Goal: Information Seeking & Learning: Check status

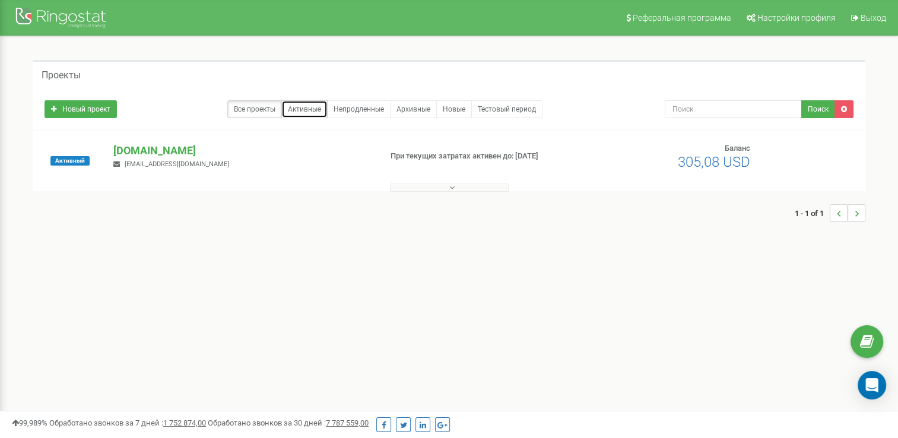
click at [309, 113] on link "Активные" at bounding box center [304, 109] width 46 height 18
click at [239, 158] on div "bcr.az i.isgandarli@bcr.az" at bounding box center [241, 156] width 275 height 26
click at [488, 175] on div "Активный bcr.az i.isgandarli@bcr.az При текущих затратах активен до: 02.11.2025" at bounding box center [449, 166] width 826 height 47
click at [488, 180] on div at bounding box center [449, 185] width 826 height 12
click at [484, 189] on button at bounding box center [449, 187] width 119 height 9
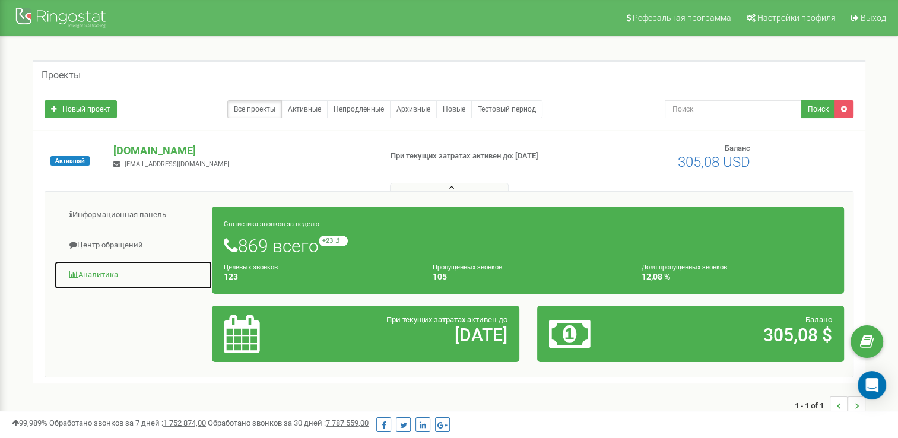
click at [101, 280] on link "Аналитика" at bounding box center [133, 274] width 158 height 29
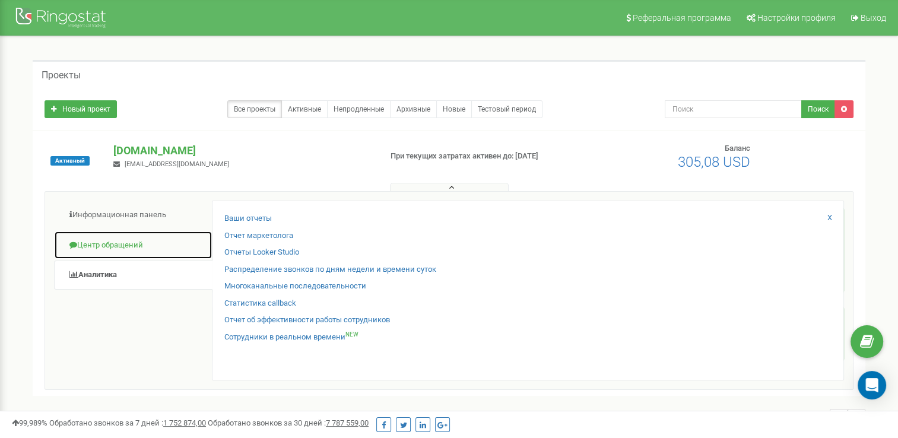
click at [121, 242] on link "Центр обращений" at bounding box center [133, 245] width 158 height 29
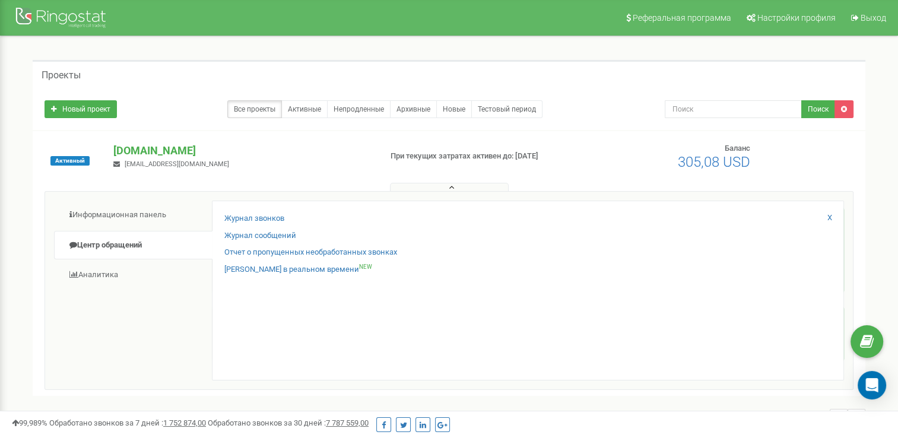
click at [277, 211] on div "Журнал звонков Журнал сообщений Отчет о пропущенных необработанных звонках Звон…" at bounding box center [528, 291] width 632 height 180
click at [274, 217] on link "Журнал звонков" at bounding box center [254, 218] width 60 height 11
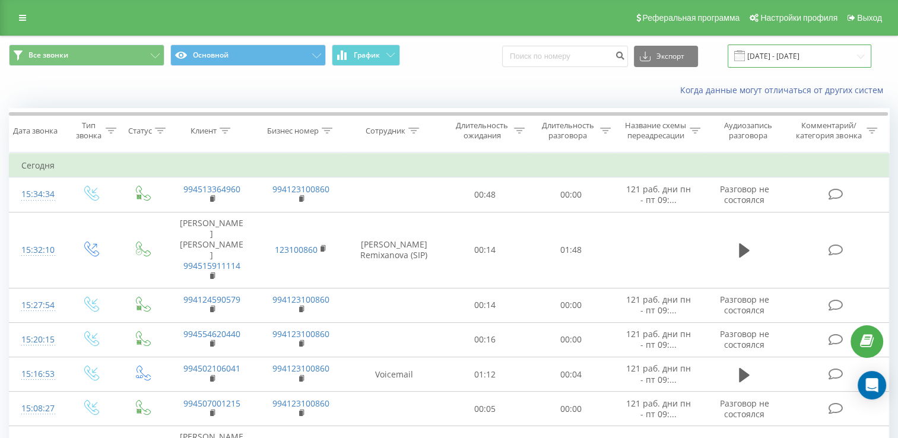
click at [800, 58] on input "[DATE] - [DATE]" at bounding box center [799, 55] width 144 height 23
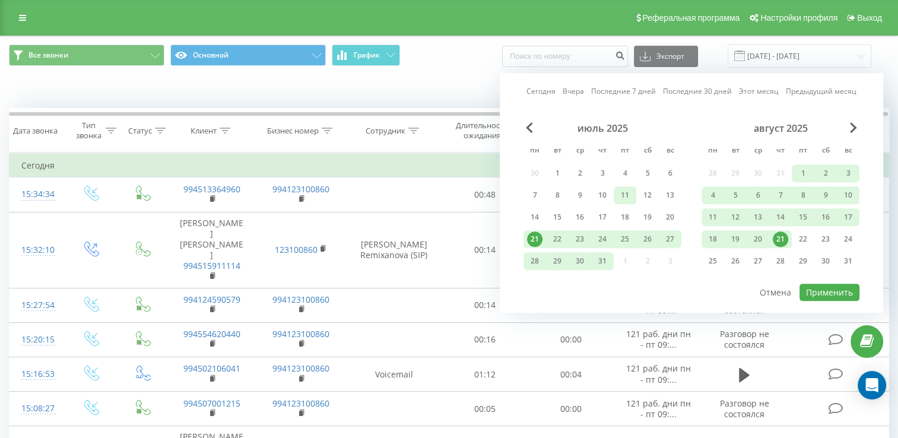
click at [615, 201] on div "11" at bounding box center [624, 195] width 23 height 18
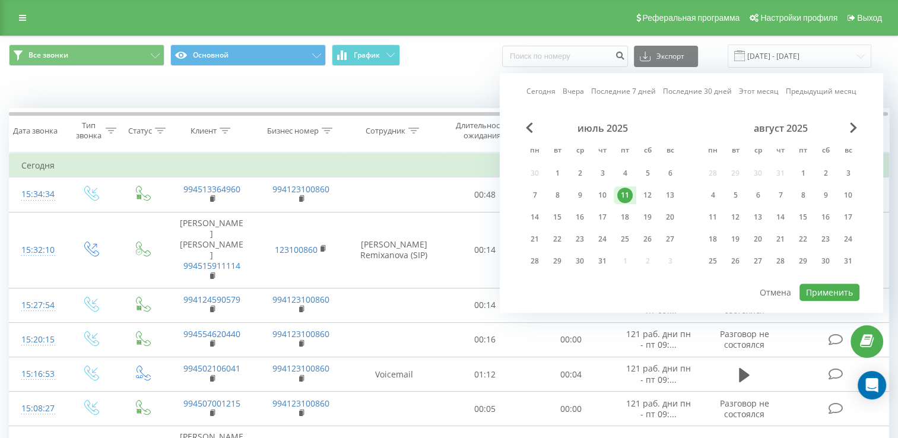
click at [616, 199] on div "11" at bounding box center [624, 195] width 23 height 18
click at [843, 294] on button "Применить" at bounding box center [829, 292] width 60 height 17
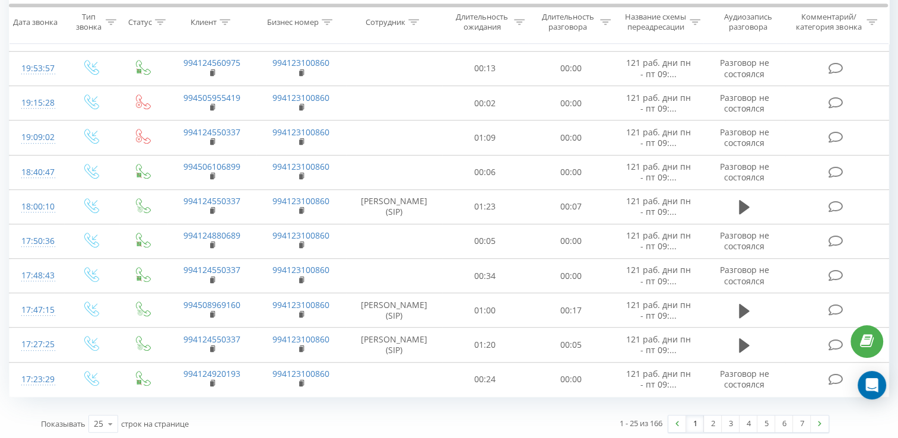
scroll to position [672, 0]
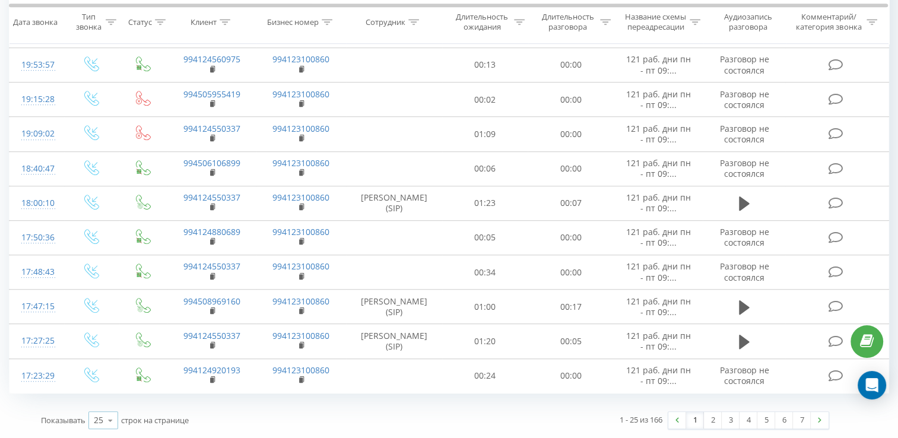
click at [107, 425] on icon at bounding box center [110, 420] width 18 height 23
click at [113, 398] on div "100" at bounding box center [103, 403] width 28 height 17
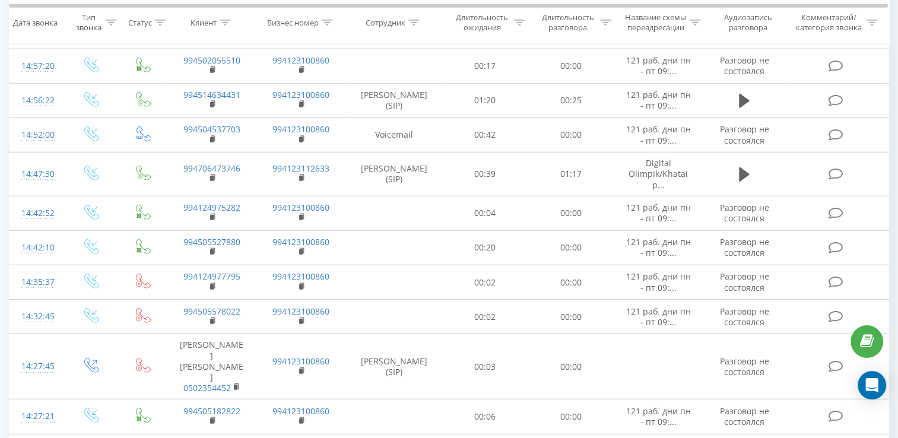
scroll to position [3104, 0]
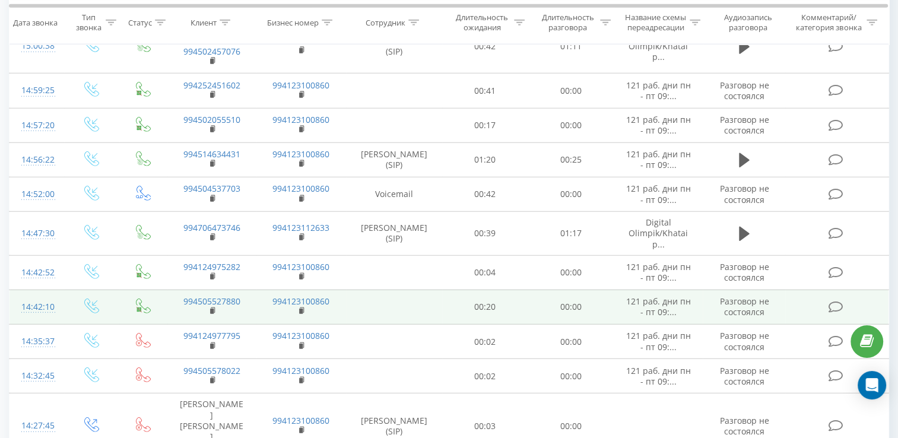
click at [504, 290] on td "00:20" at bounding box center [485, 307] width 86 height 34
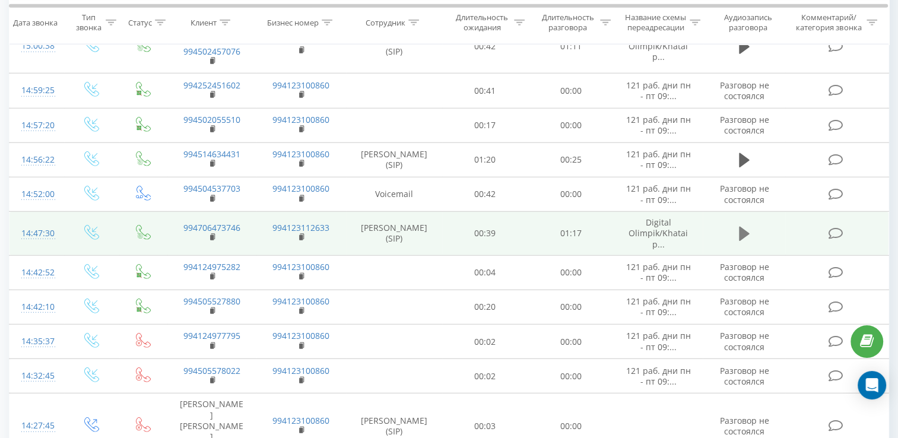
click at [745, 225] on icon at bounding box center [744, 233] width 11 height 17
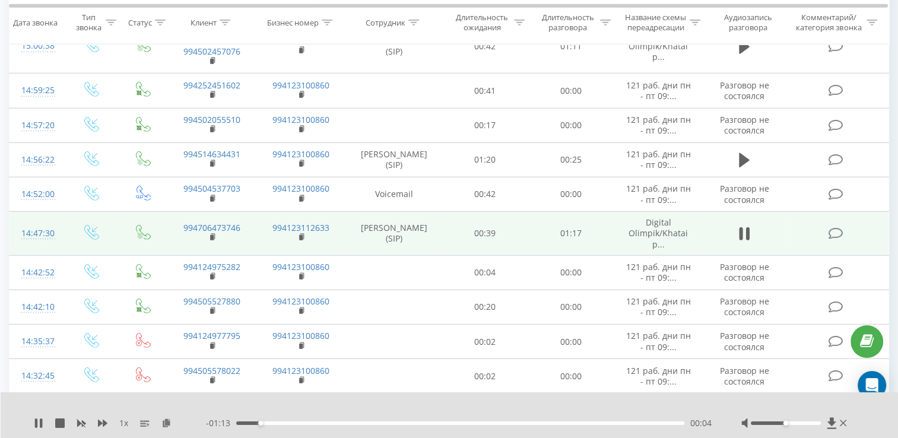
click at [28, 419] on div "1 x - 01:13 00:04 00:04" at bounding box center [450, 415] width 898 height 46
click at [31, 421] on div "1 x - 01:13 00:04 00:04" at bounding box center [450, 415] width 898 height 46
click at [36, 424] on icon at bounding box center [36, 422] width 2 height 9
click at [36, 426] on icon at bounding box center [38, 422] width 7 height 9
click at [36, 426] on icon at bounding box center [36, 422] width 2 height 9
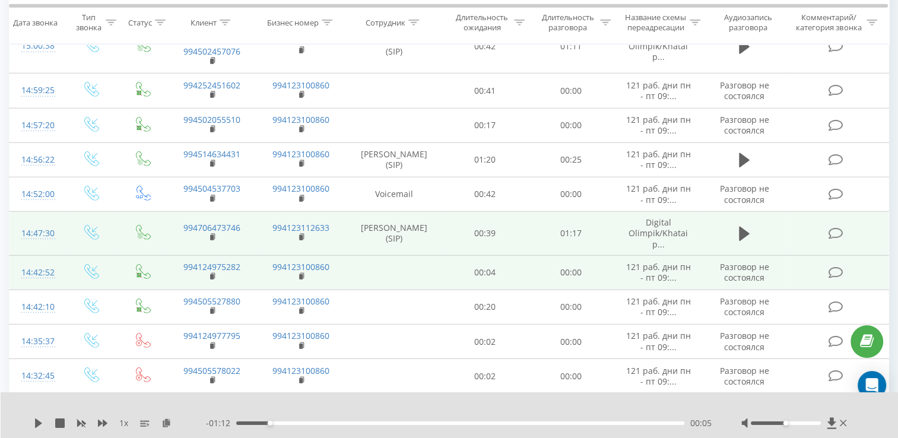
click at [870, 255] on td at bounding box center [836, 272] width 103 height 34
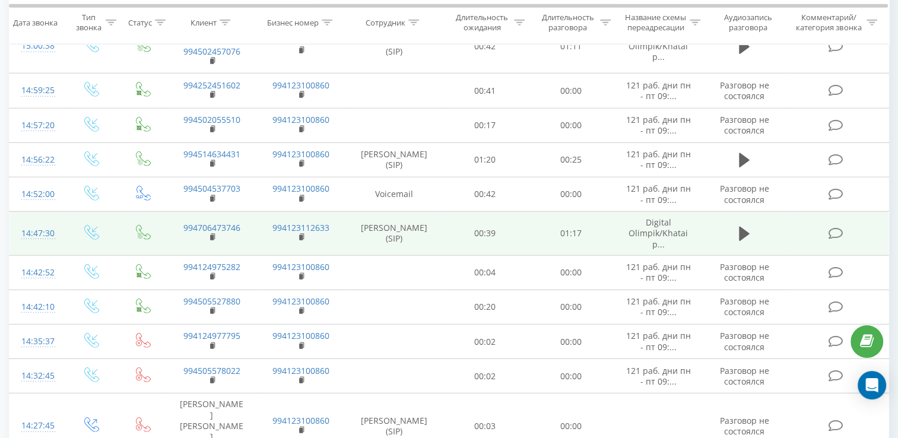
click at [755, 212] on td at bounding box center [743, 234] width 82 height 44
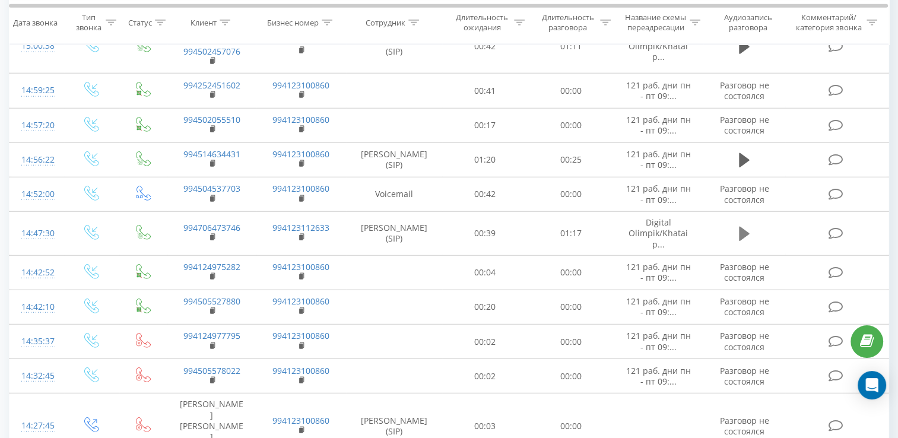
click at [740, 227] on icon at bounding box center [744, 234] width 11 height 14
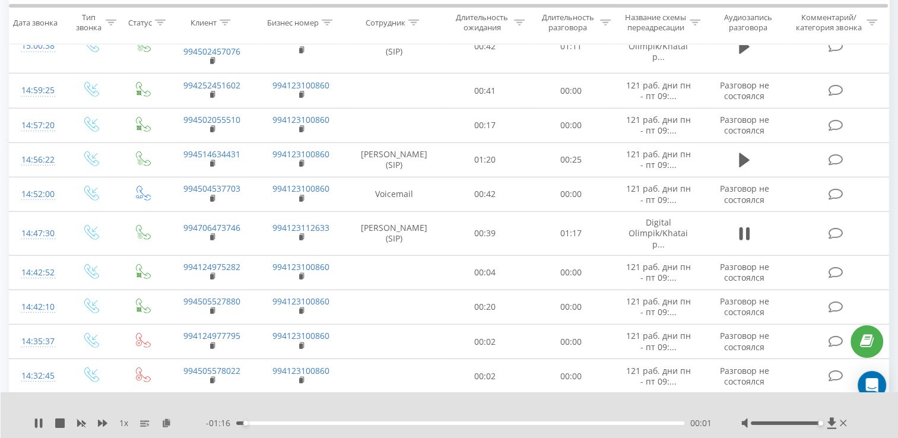
drag, startPoint x: 786, startPoint y: 421, endPoint x: 824, endPoint y: 419, distance: 38.6
click at [824, 419] on div at bounding box center [795, 423] width 108 height 12
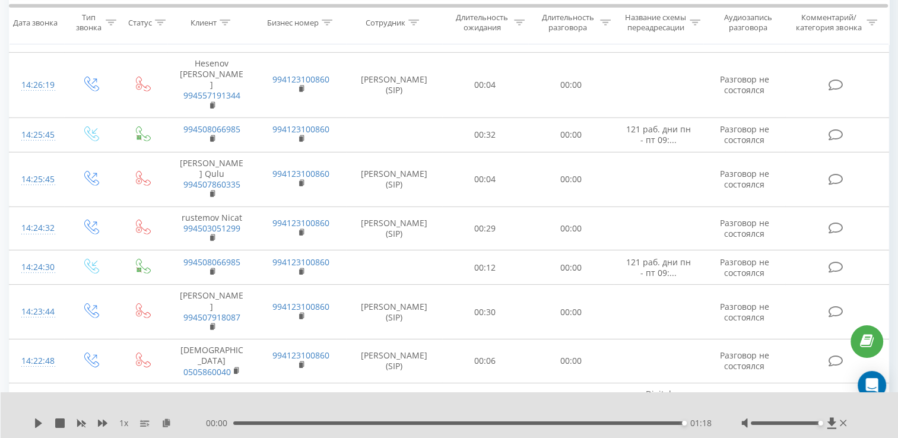
scroll to position [3638, 0]
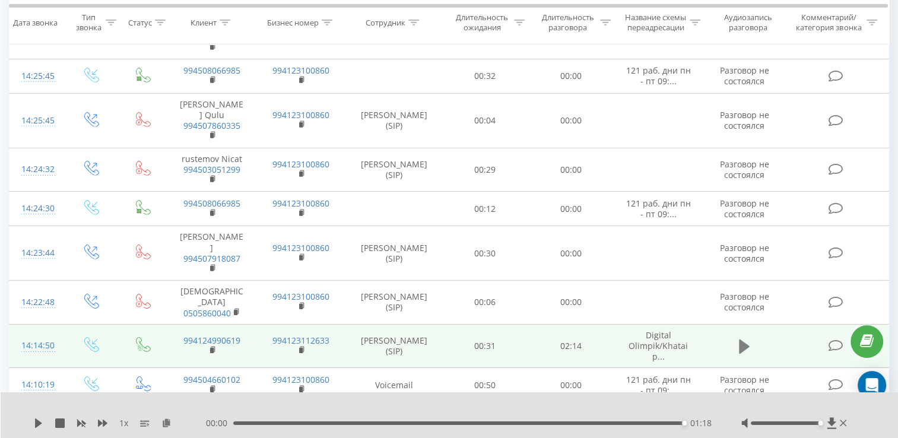
click at [743, 338] on button at bounding box center [744, 347] width 18 height 18
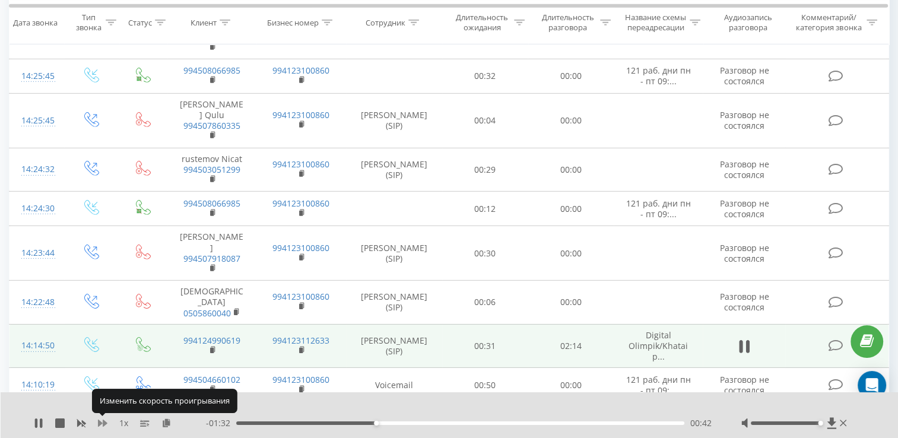
click at [102, 419] on icon at bounding box center [102, 422] width 9 height 9
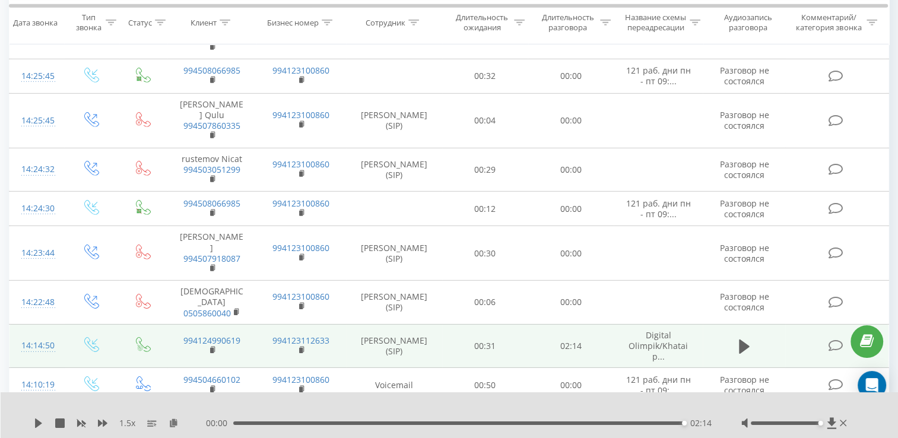
click at [743, 417] on icon at bounding box center [744, 424] width 11 height 14
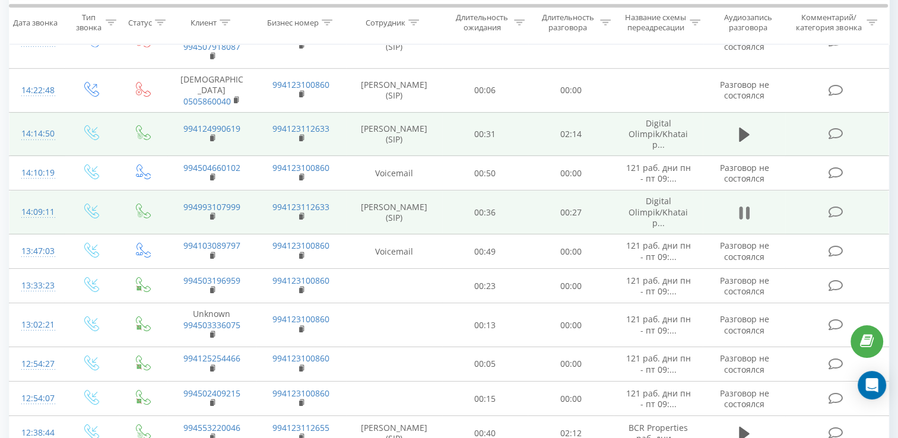
scroll to position [3868, 0]
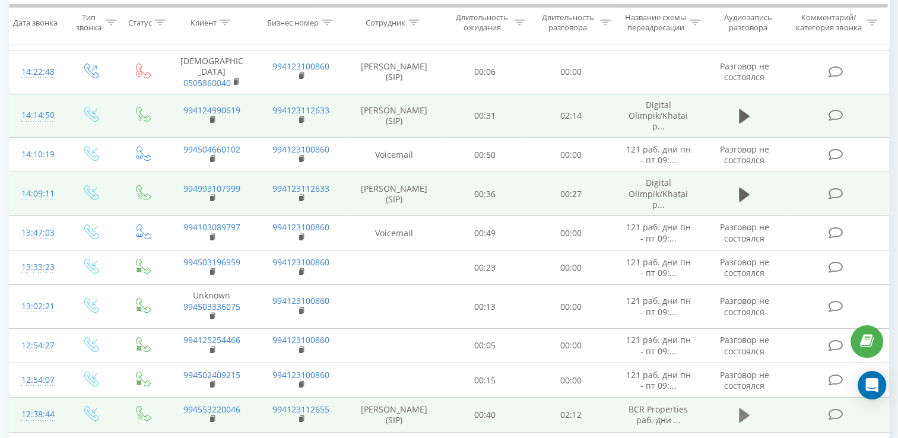
click at [743, 408] on icon at bounding box center [744, 415] width 11 height 14
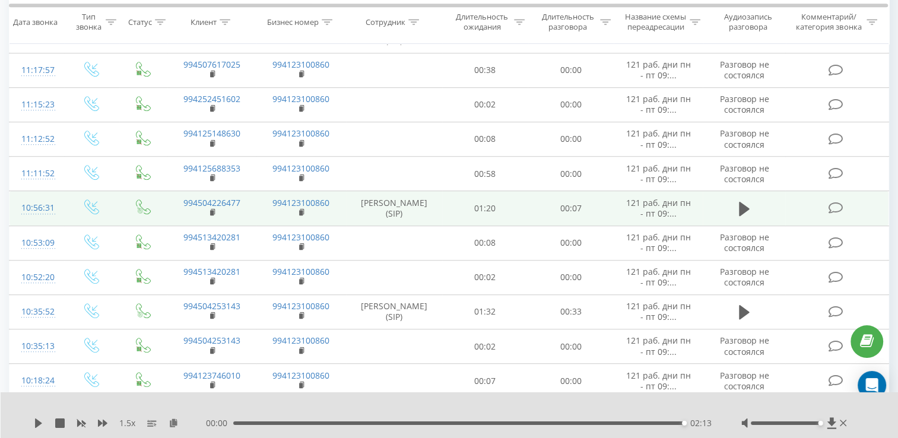
scroll to position [731, 0]
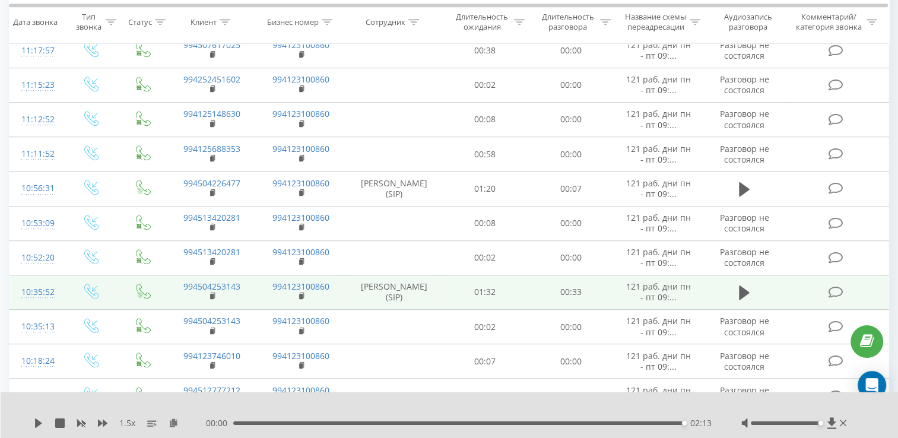
click at [746, 290] on td at bounding box center [743, 292] width 82 height 34
click at [738, 288] on td at bounding box center [743, 292] width 82 height 34
click at [738, 297] on button at bounding box center [744, 293] width 18 height 18
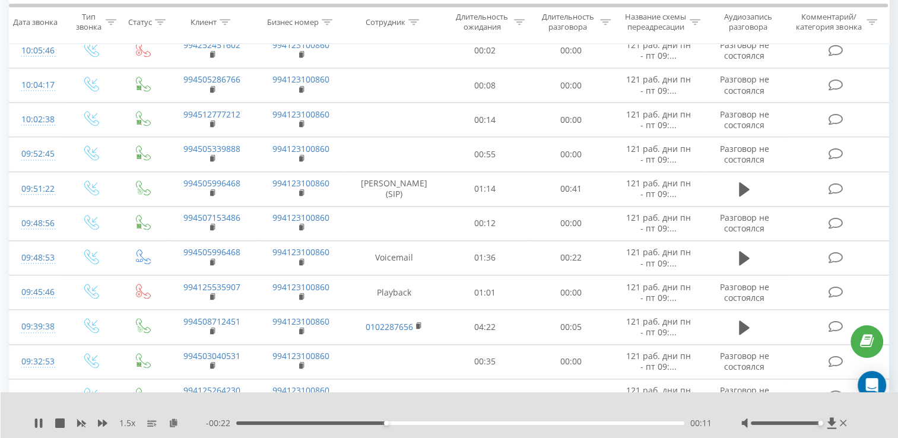
scroll to position [1146, 0]
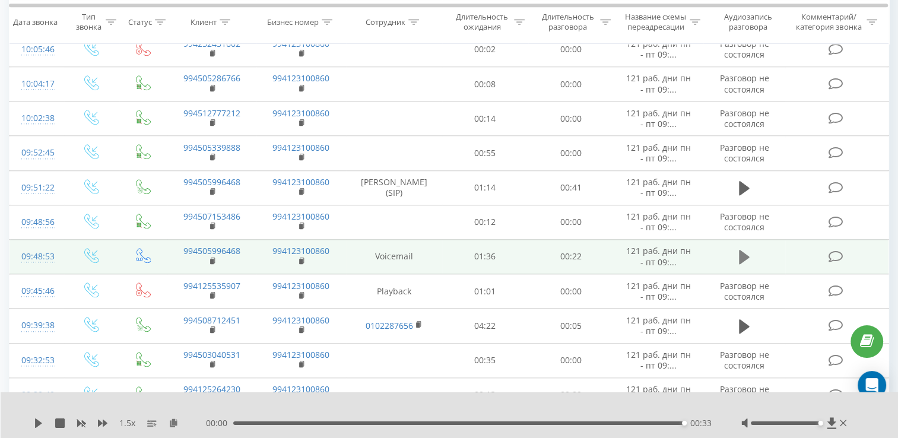
click at [746, 258] on icon at bounding box center [744, 257] width 11 height 17
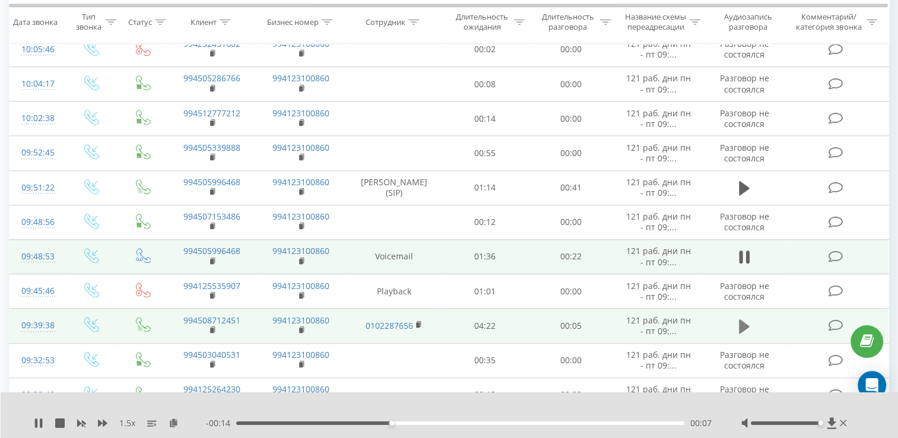
click at [739, 333] on icon at bounding box center [744, 326] width 11 height 14
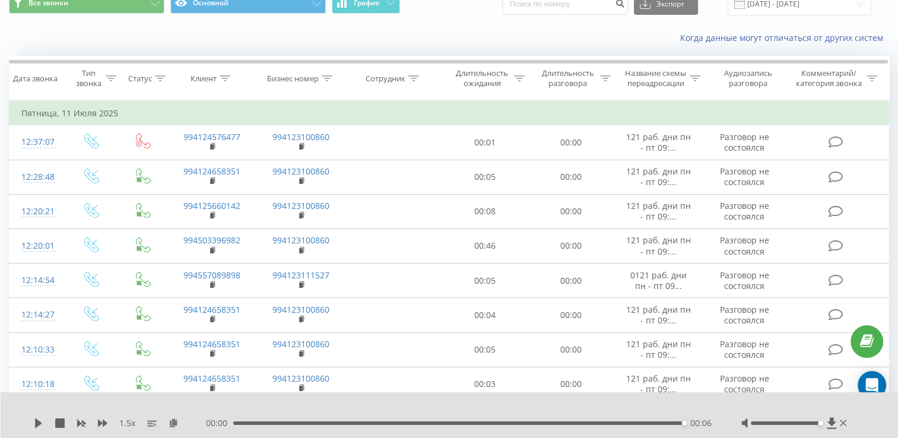
scroll to position [0, 0]
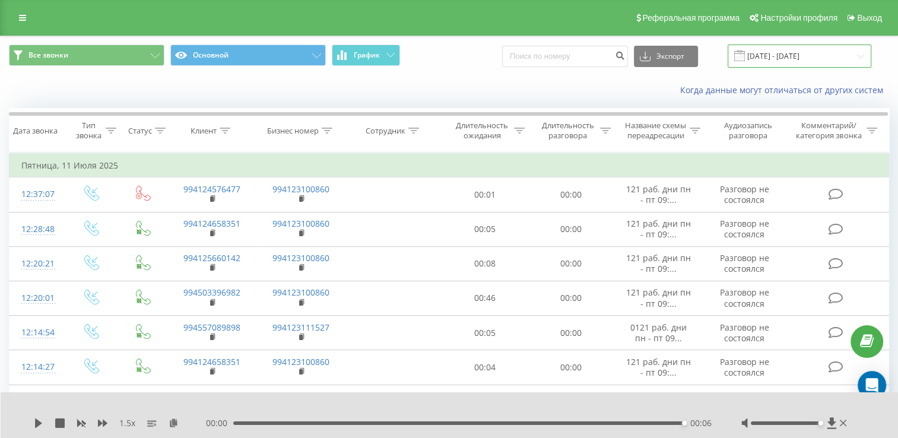
click at [786, 56] on input "[DATE] - [DATE]" at bounding box center [799, 55] width 144 height 23
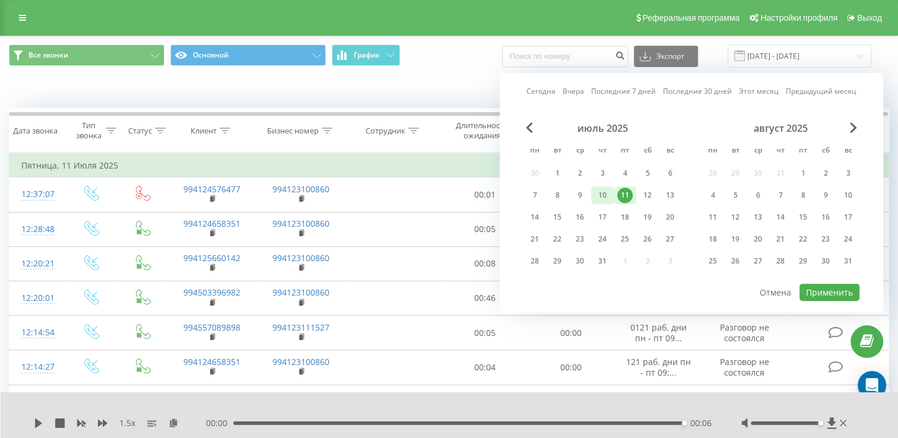
click at [610, 196] on div "10" at bounding box center [602, 195] width 23 height 18
click at [834, 290] on button "Применить" at bounding box center [829, 292] width 60 height 17
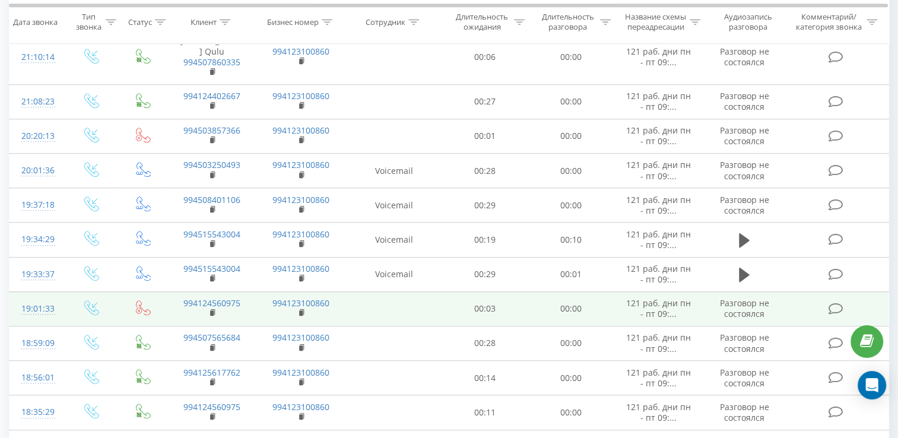
scroll to position [771, 0]
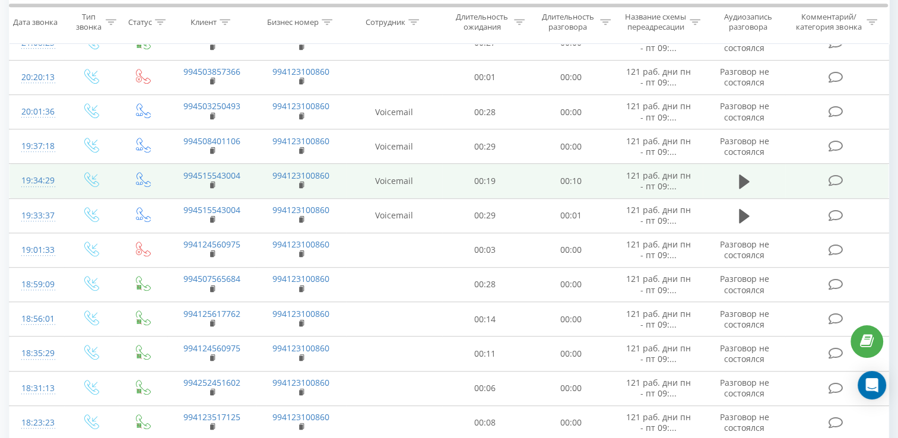
click at [759, 186] on td at bounding box center [743, 181] width 82 height 34
click at [747, 189] on button at bounding box center [744, 182] width 18 height 18
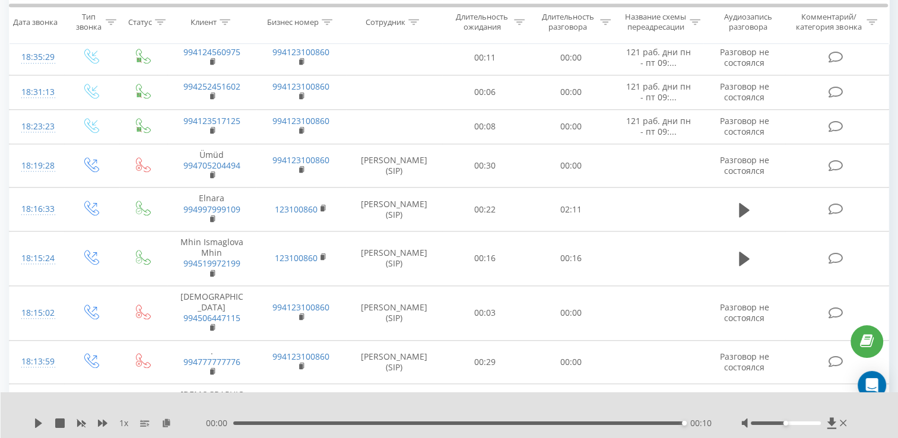
scroll to position [1068, 0]
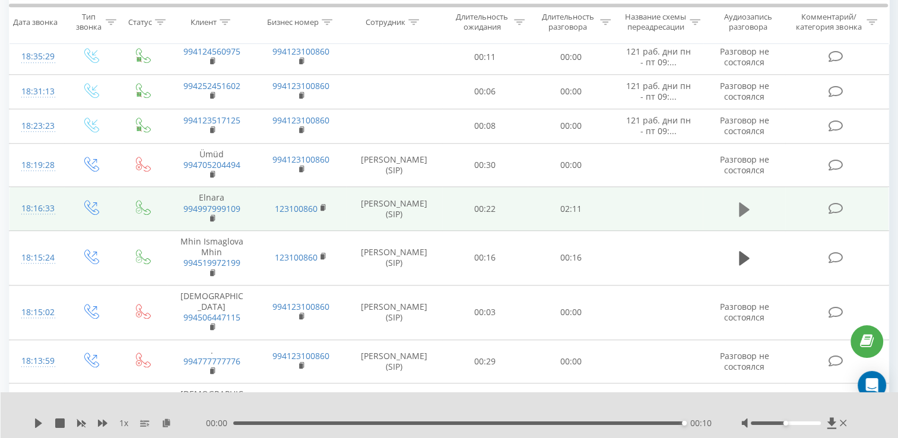
click at [746, 218] on icon at bounding box center [744, 209] width 11 height 17
click at [100, 425] on icon at bounding box center [102, 422] width 9 height 9
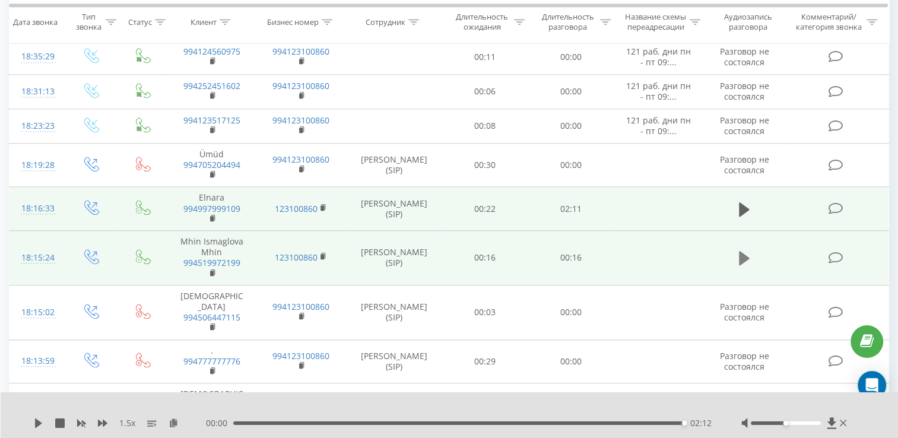
click at [750, 257] on button at bounding box center [744, 258] width 18 height 18
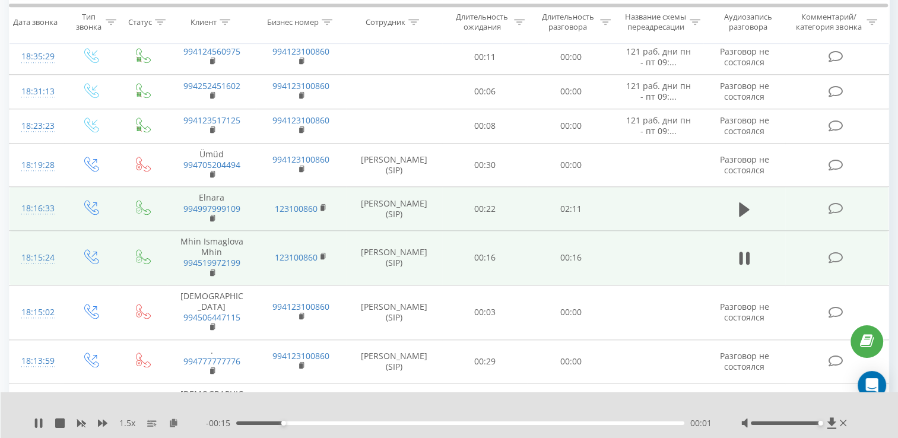
click at [818, 424] on div at bounding box center [786, 423] width 70 height 4
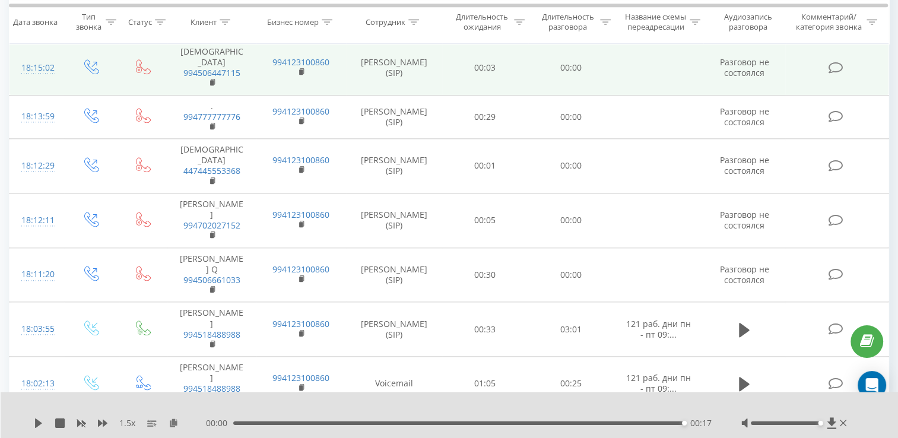
scroll to position [1312, 0]
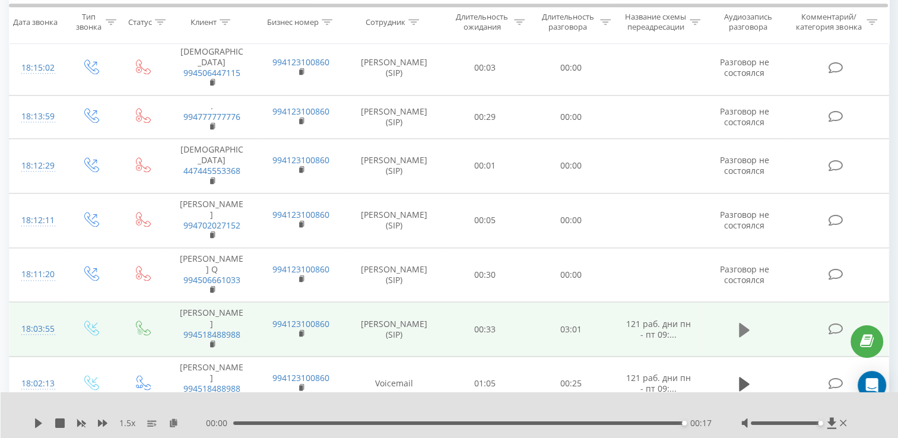
click at [737, 321] on button at bounding box center [744, 330] width 18 height 18
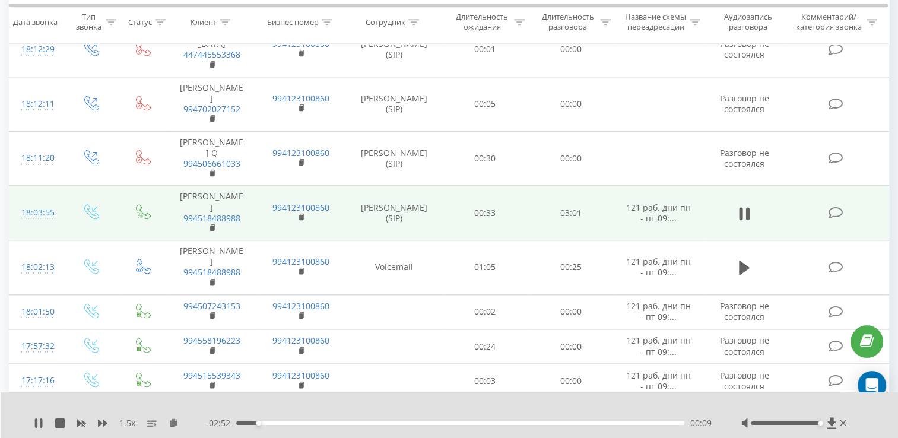
scroll to position [1424, 0]
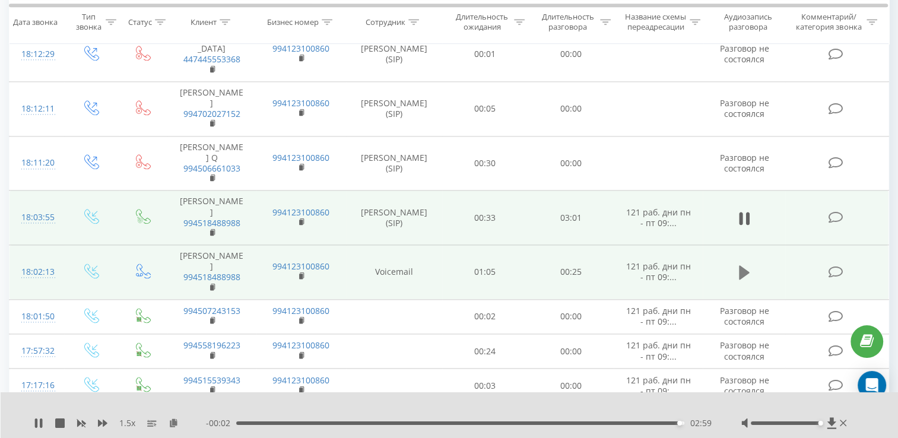
click at [749, 264] on icon at bounding box center [744, 272] width 11 height 17
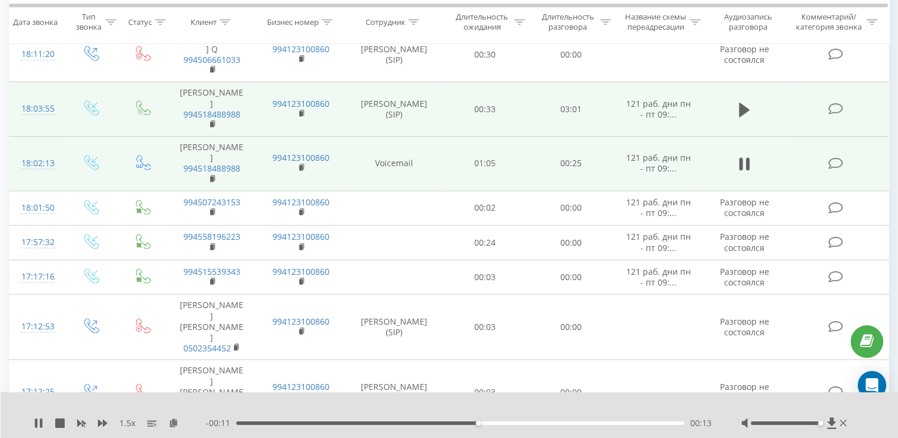
scroll to position [1602, 0]
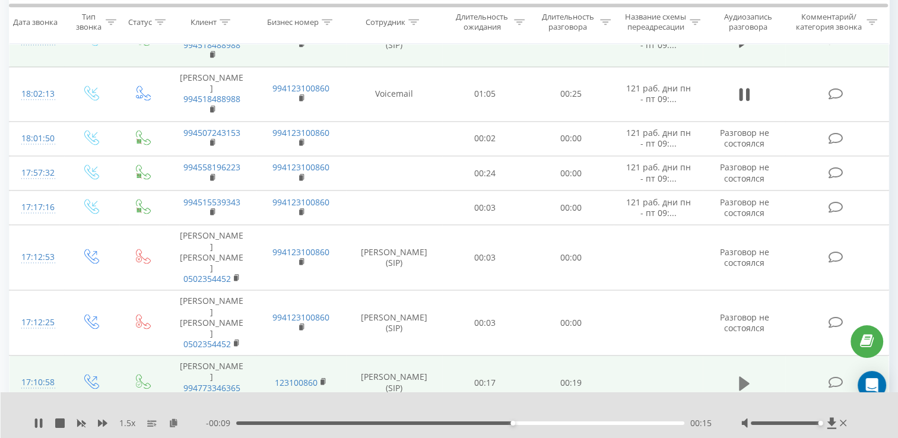
click at [748, 375] on icon at bounding box center [744, 383] width 11 height 17
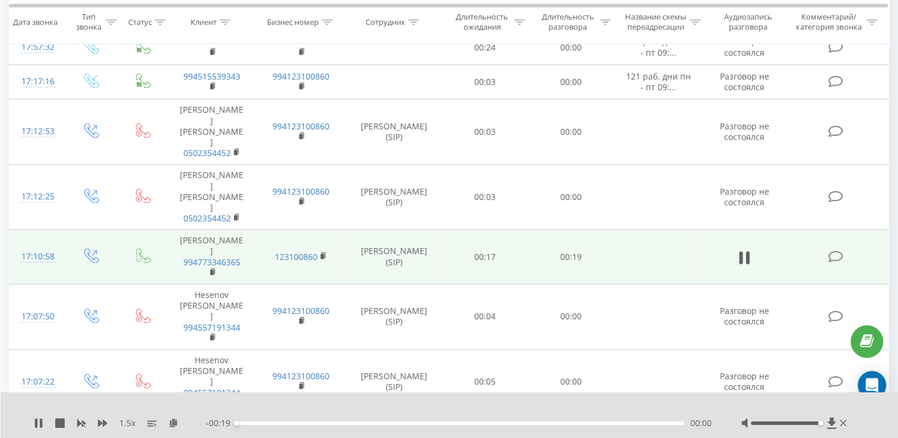
scroll to position [1839, 0]
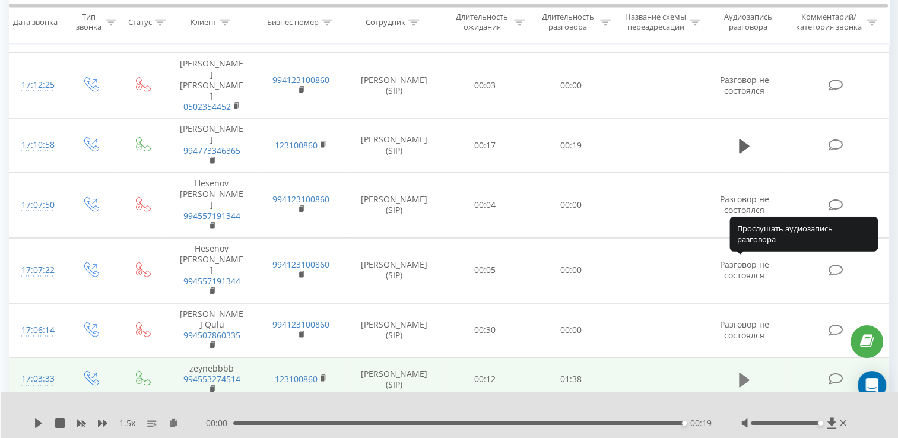
click at [740, 373] on icon at bounding box center [744, 380] width 11 height 14
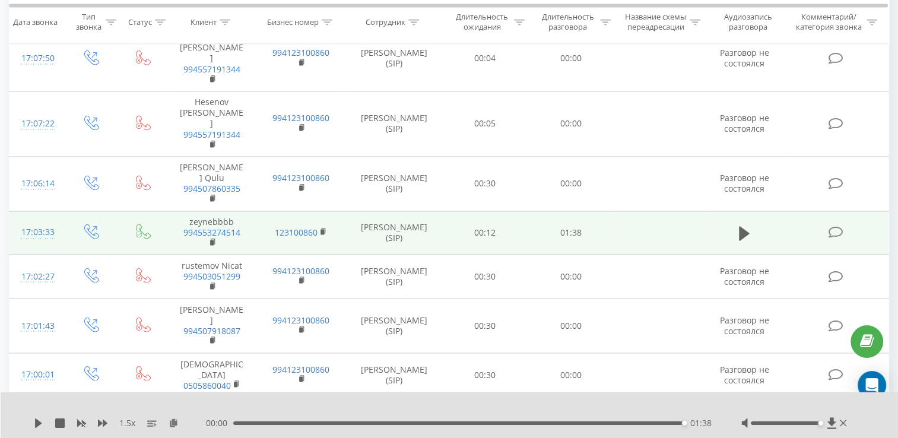
scroll to position [1986, 0]
click at [740, 406] on icon at bounding box center [744, 413] width 11 height 14
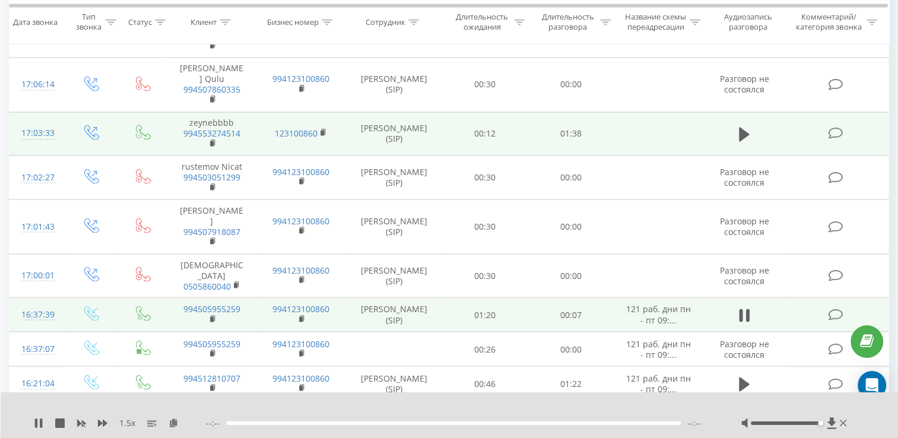
scroll to position [2088, 0]
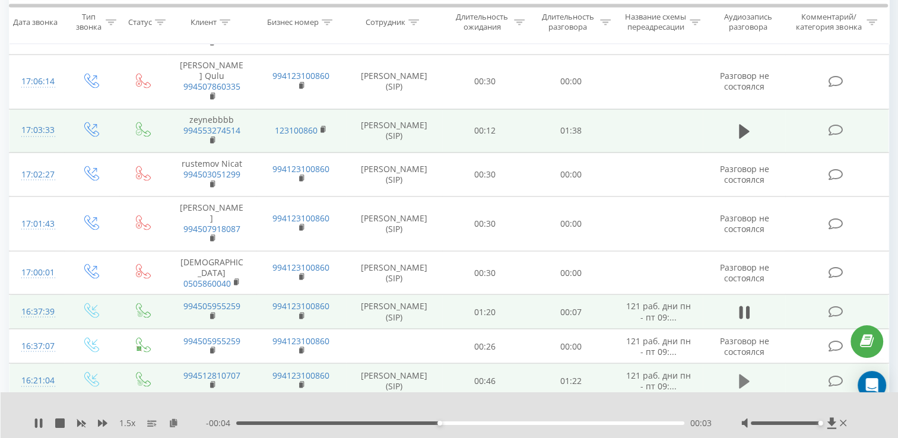
click at [742, 373] on icon at bounding box center [744, 381] width 11 height 17
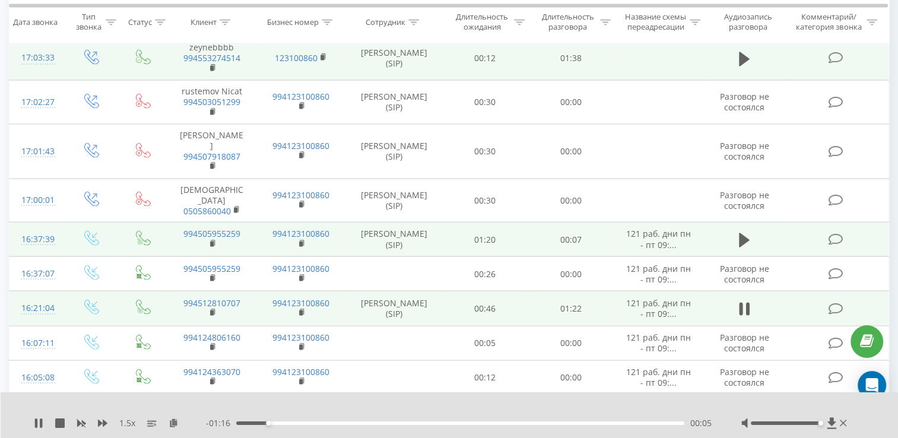
scroll to position [2147, 0]
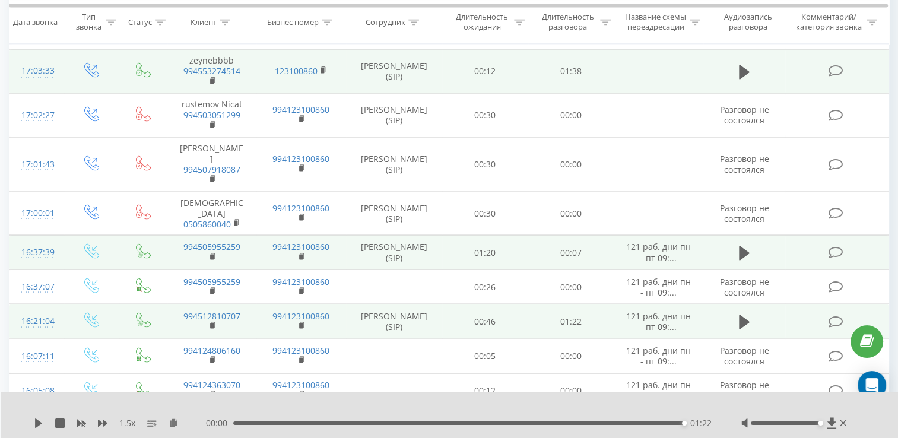
drag, startPoint x: 732, startPoint y: 306, endPoint x: 759, endPoint y: 303, distance: 27.5
click at [737, 408] on td at bounding box center [743, 430] width 82 height 44
click at [749, 421] on button at bounding box center [744, 430] width 18 height 18
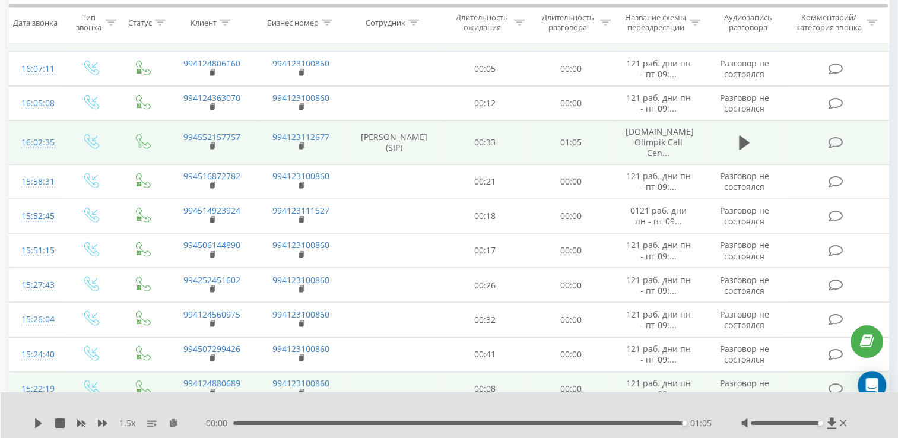
scroll to position [2444, 0]
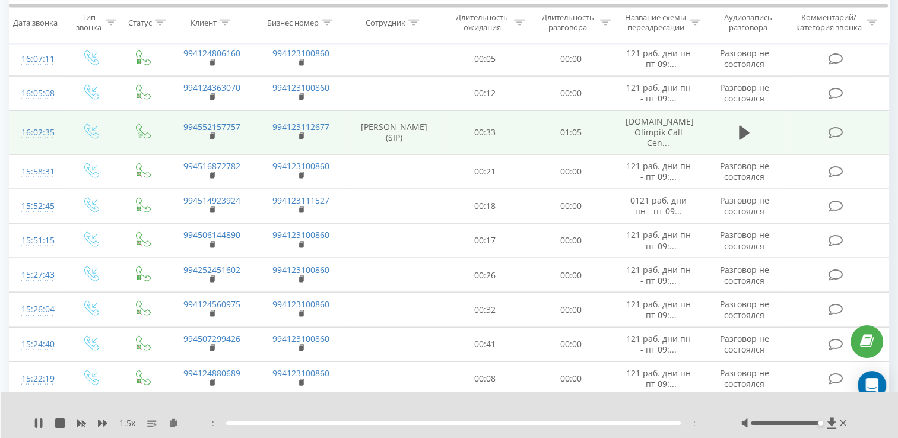
scroll to position [2622, 0]
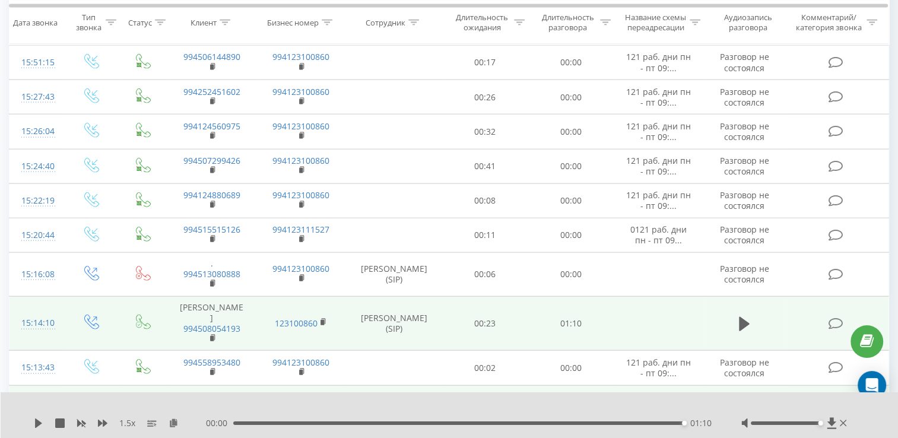
click at [750, 399] on button at bounding box center [744, 408] width 18 height 18
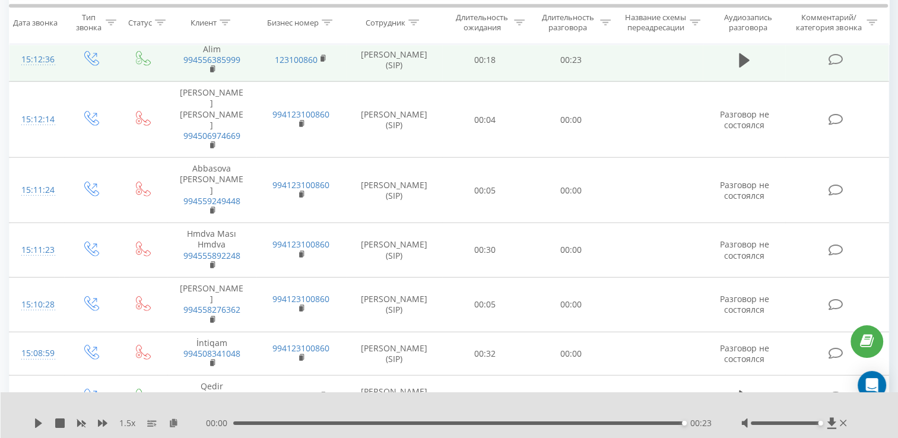
scroll to position [2976, 0]
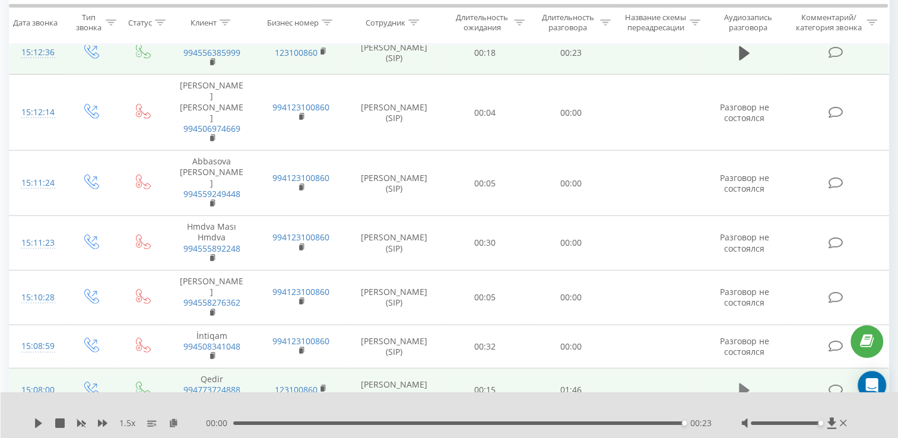
click at [742, 381] on button at bounding box center [744, 390] width 18 height 18
click at [745, 412] on td at bounding box center [743, 434] width 82 height 44
click at [742, 426] on icon at bounding box center [744, 434] width 11 height 17
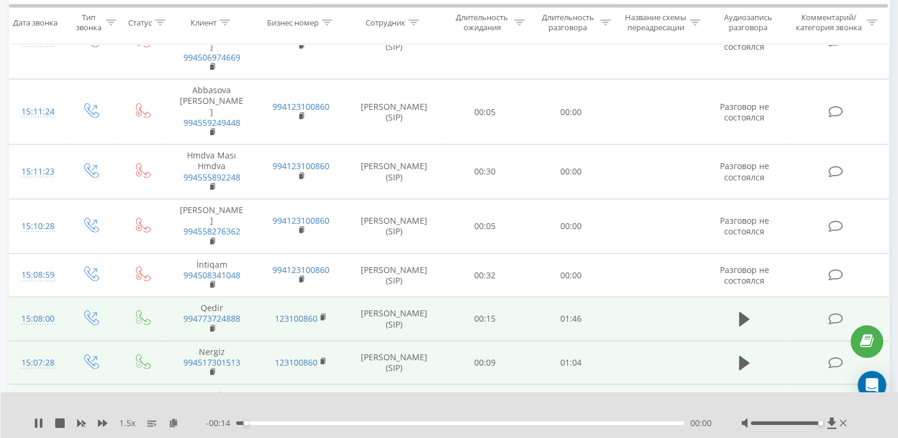
scroll to position [3054, 0]
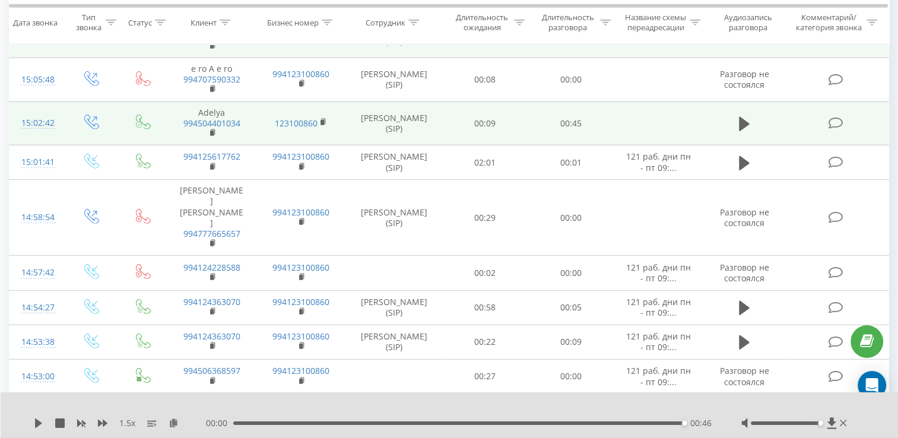
scroll to position [3424, 0]
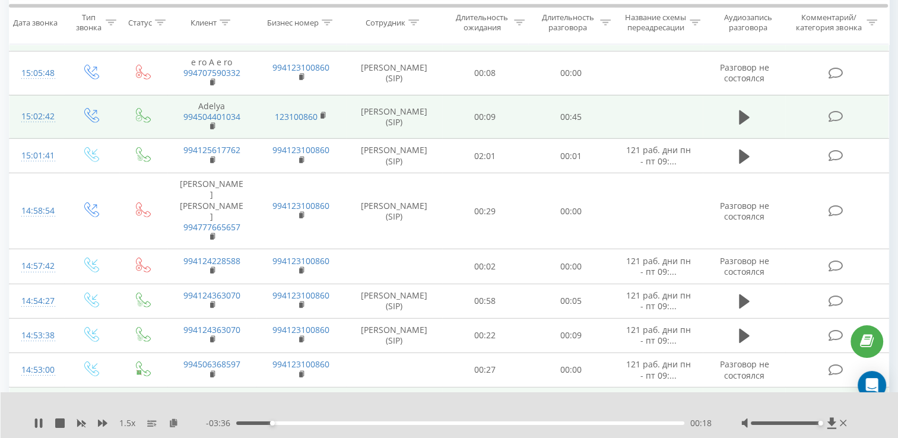
click at [430, 387] on td at bounding box center [394, 404] width 96 height 34
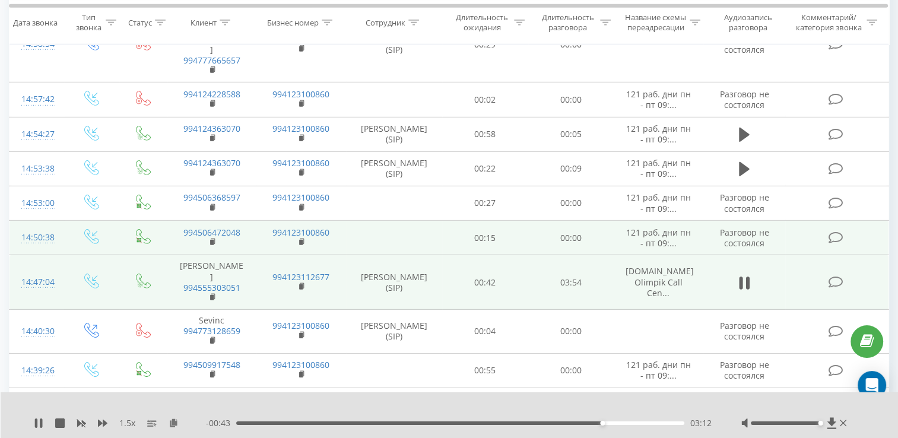
scroll to position [3594, 0]
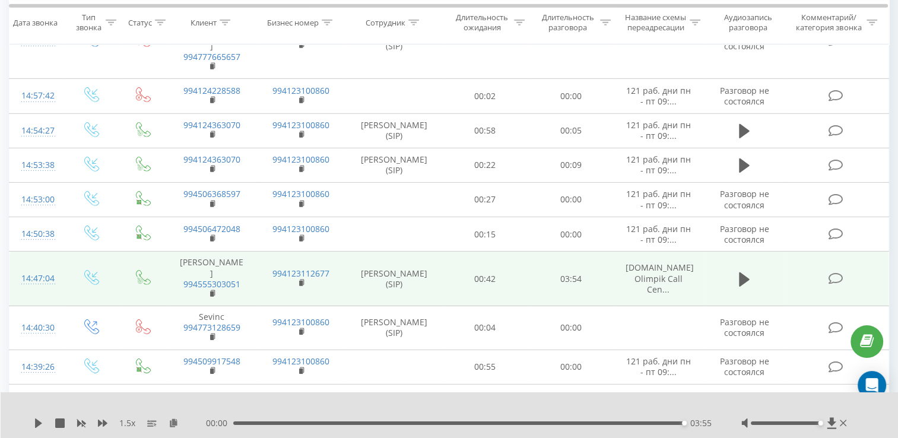
click at [743, 429] on icon at bounding box center [744, 436] width 11 height 14
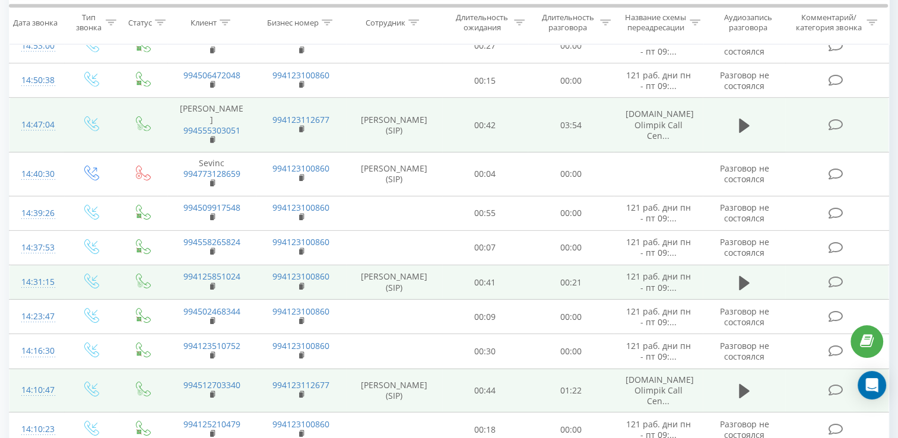
scroll to position [3807, 0]
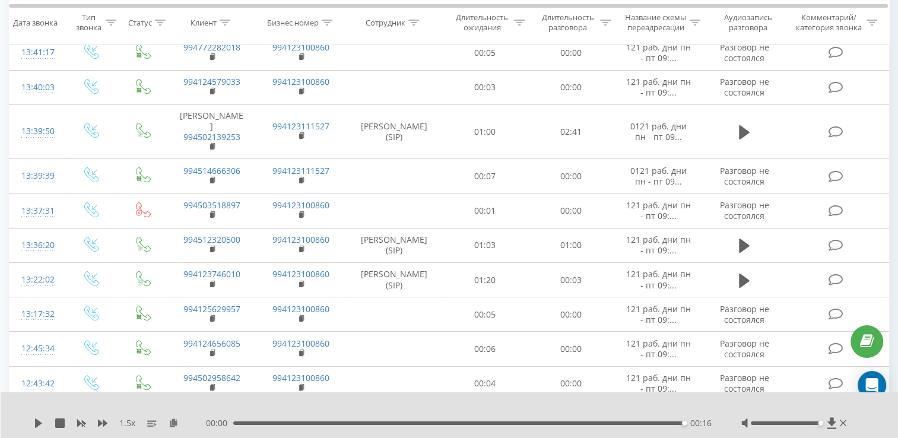
scroll to position [78, 0]
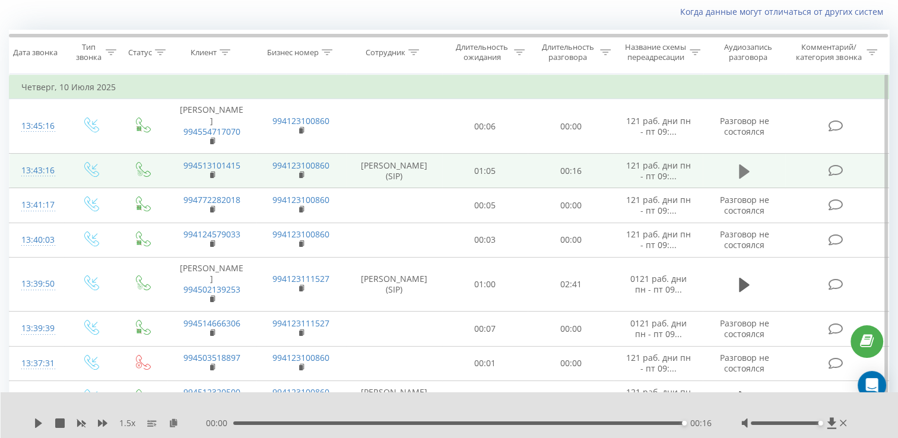
click at [750, 180] on button at bounding box center [744, 172] width 18 height 18
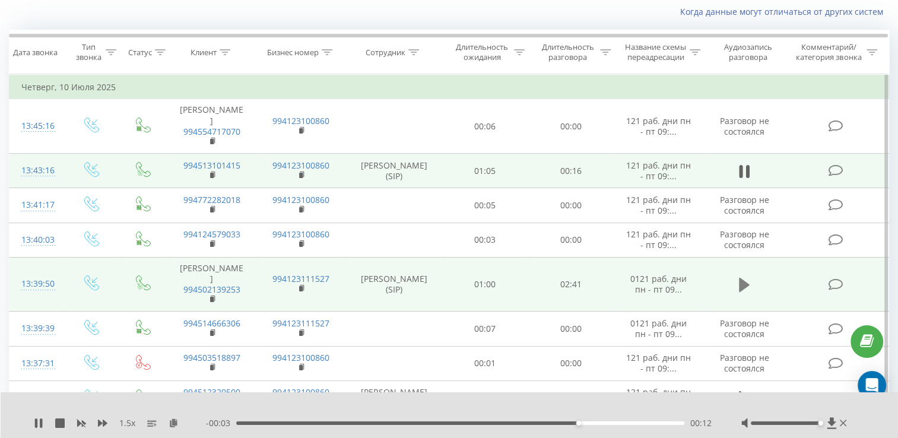
drag, startPoint x: 731, startPoint y: 290, endPoint x: 747, endPoint y: 290, distance: 16.0
click at [747, 290] on td at bounding box center [743, 284] width 82 height 55
click at [747, 290] on icon at bounding box center [744, 284] width 11 height 17
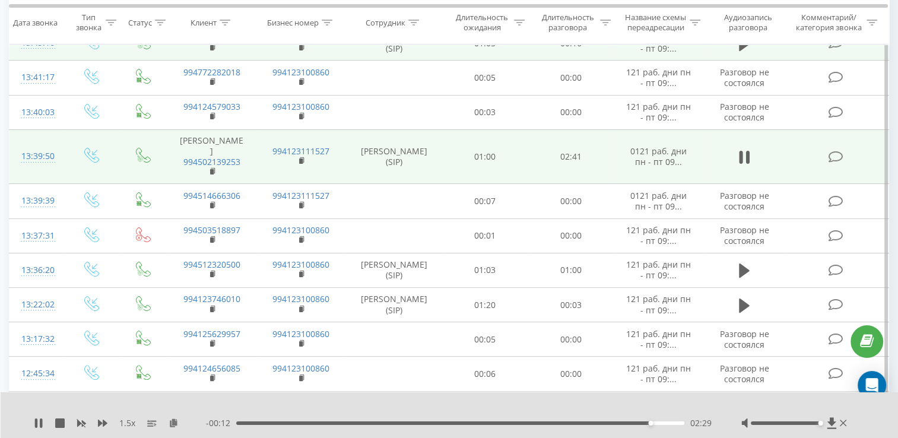
scroll to position [206, 0]
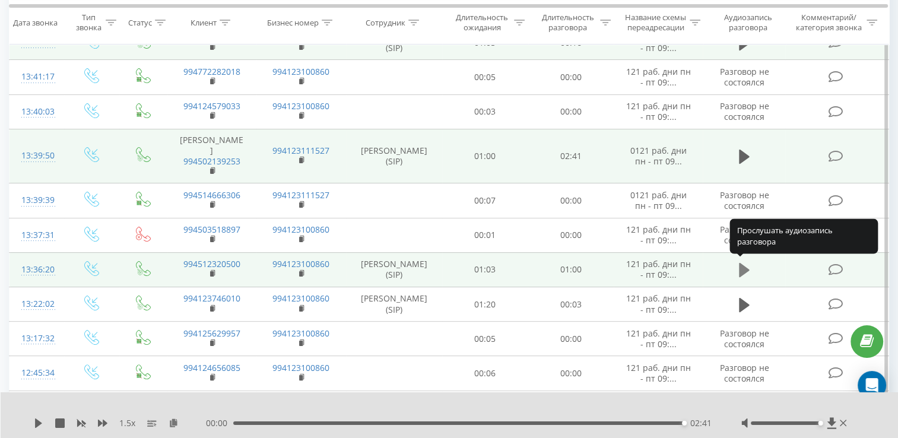
click at [745, 272] on icon at bounding box center [744, 270] width 11 height 17
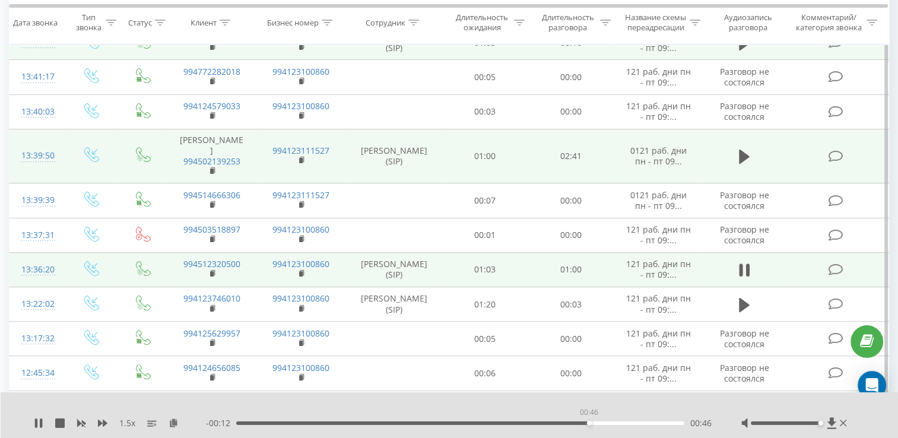
click at [589, 423] on div "00:46" at bounding box center [460, 423] width 448 height 4
click at [583, 421] on div "00:46" at bounding box center [460, 423] width 448 height 4
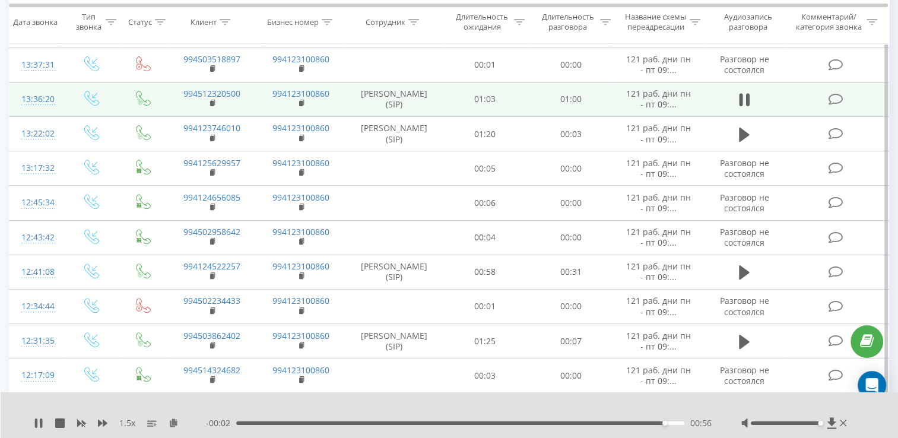
scroll to position [380, 0]
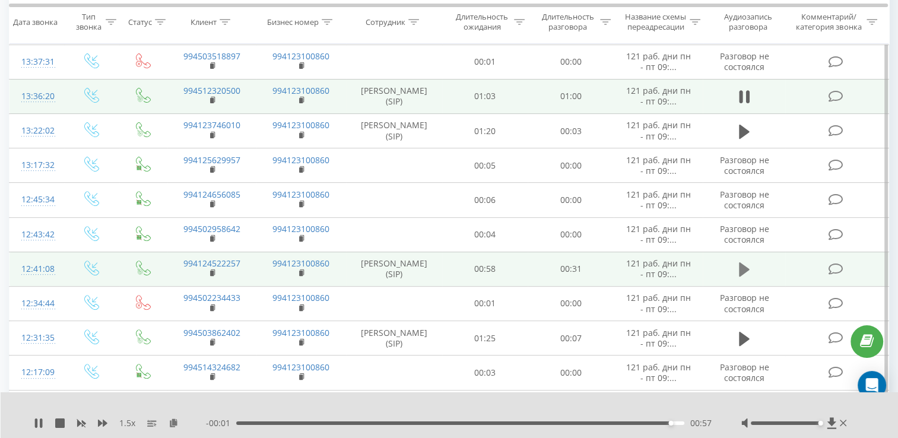
click at [742, 263] on icon at bounding box center [744, 269] width 11 height 14
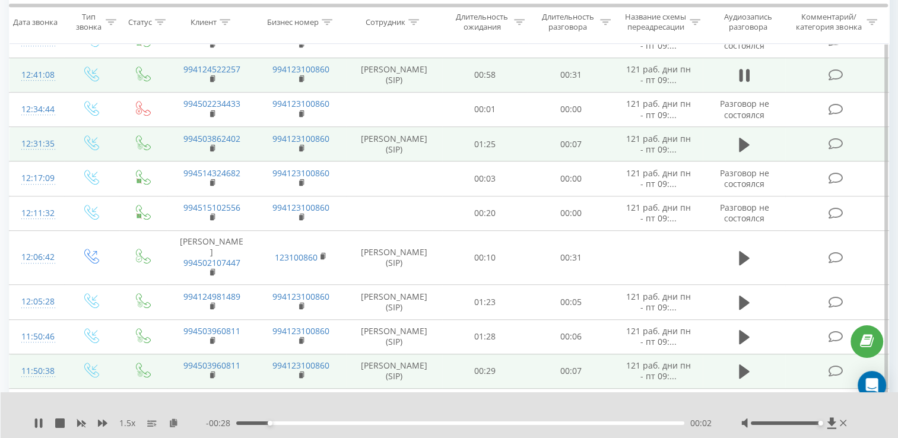
scroll to position [574, 0]
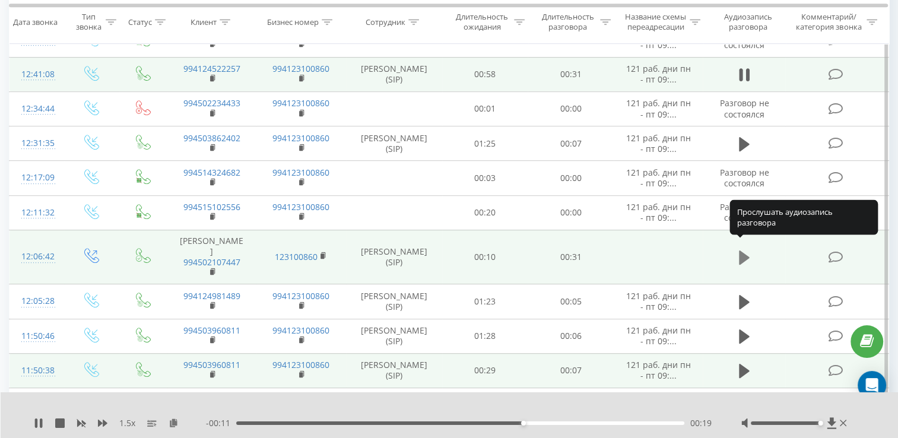
click at [745, 251] on icon at bounding box center [744, 257] width 11 height 14
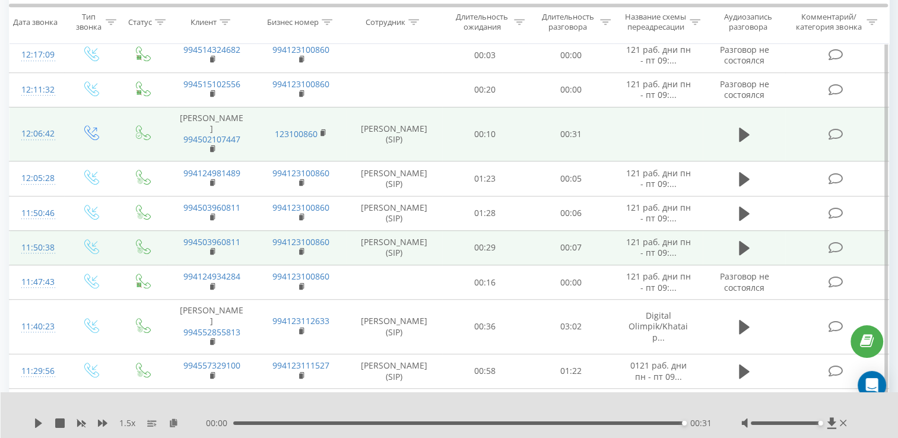
scroll to position [698, 0]
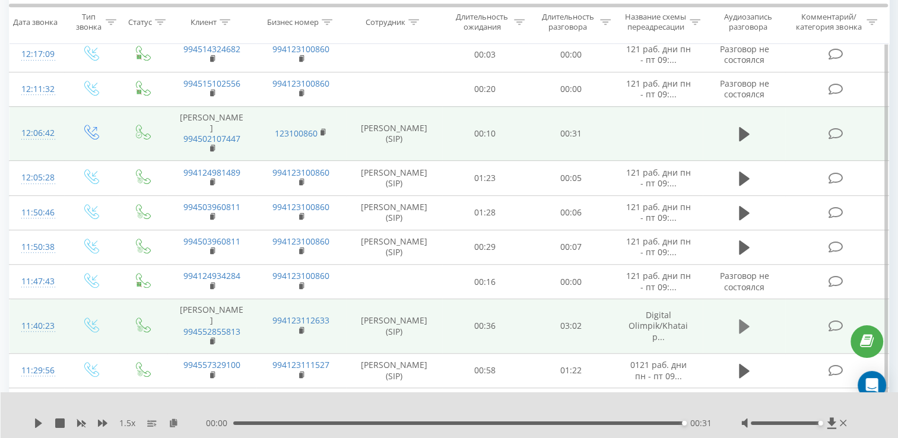
click at [743, 319] on icon at bounding box center [744, 326] width 11 height 14
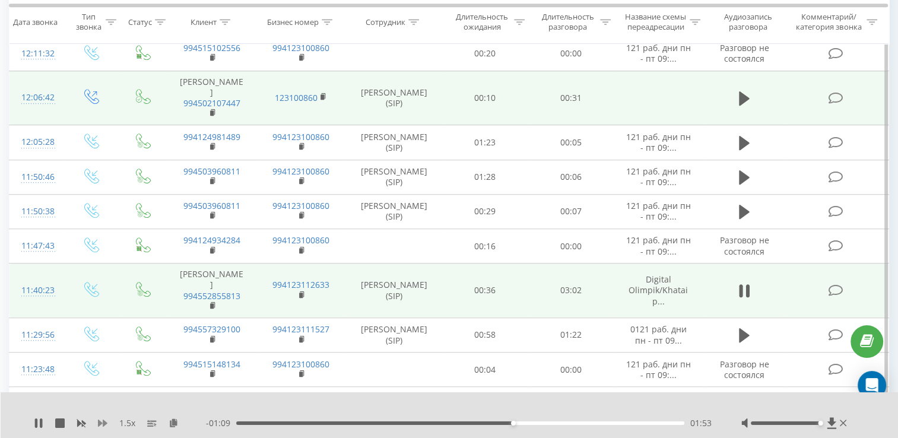
click at [102, 426] on icon at bounding box center [102, 422] width 9 height 9
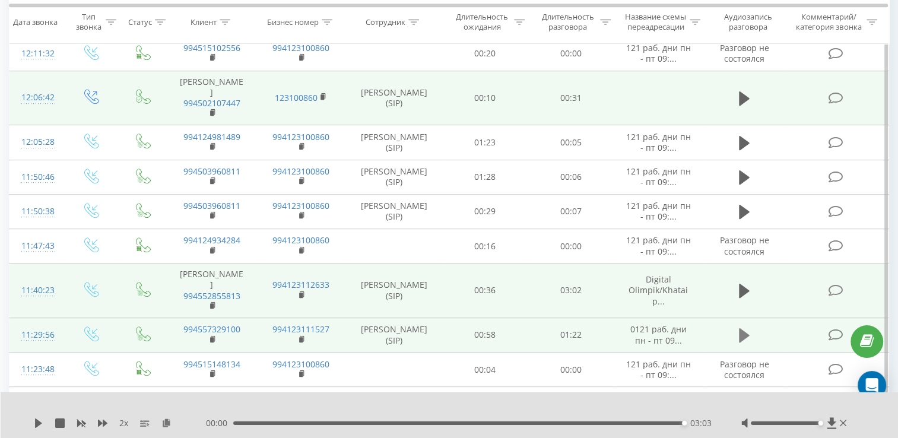
click at [744, 327] on icon at bounding box center [744, 335] width 11 height 17
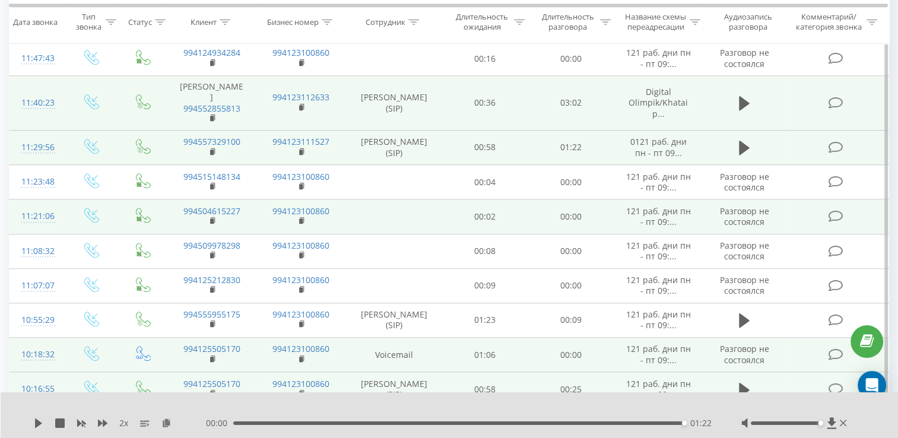
scroll to position [922, 0]
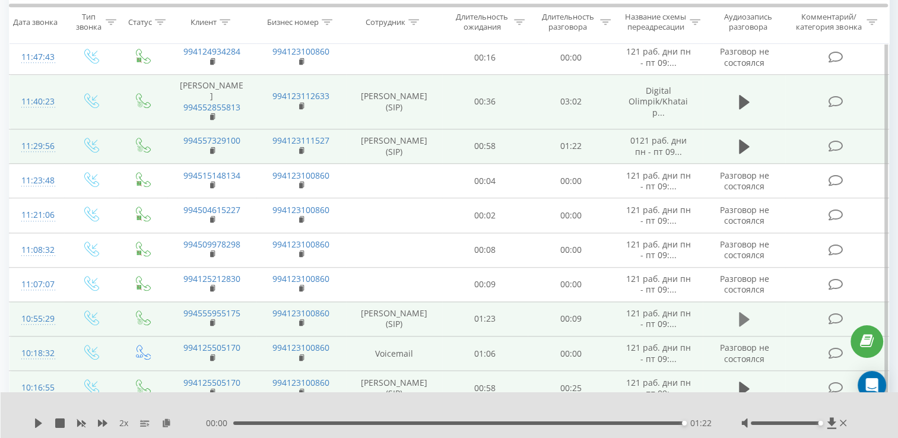
click at [743, 312] on icon at bounding box center [744, 319] width 11 height 14
click at [743, 311] on icon at bounding box center [744, 319] width 11 height 17
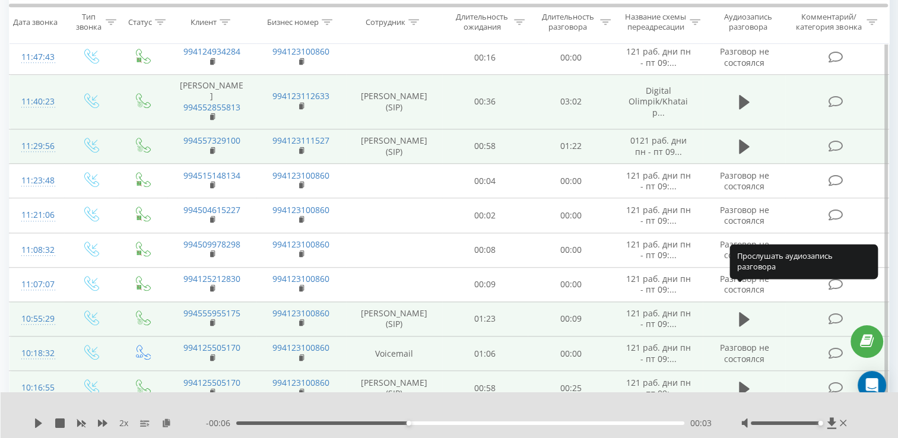
click at [743, 312] on icon at bounding box center [744, 319] width 11 height 14
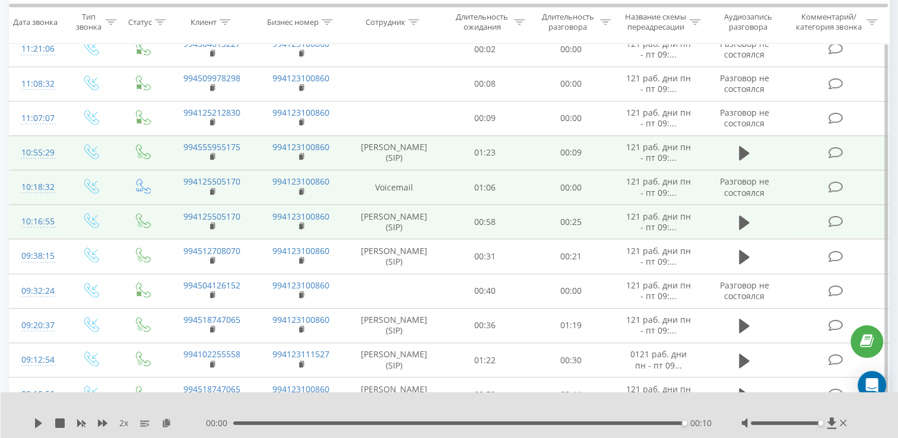
scroll to position [1019, 0]
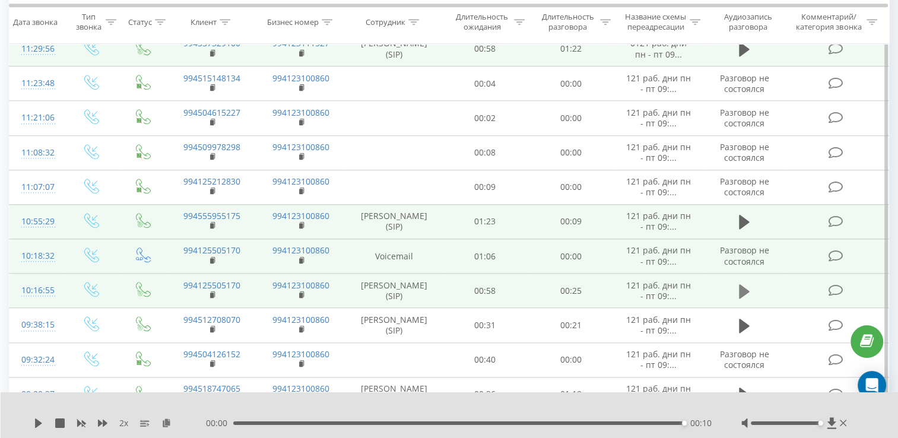
click at [748, 283] on icon at bounding box center [744, 291] width 11 height 17
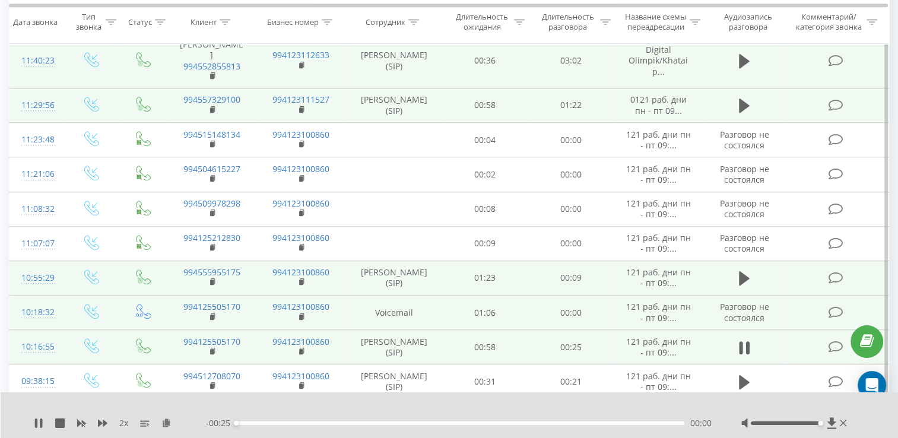
scroll to position [964, 0]
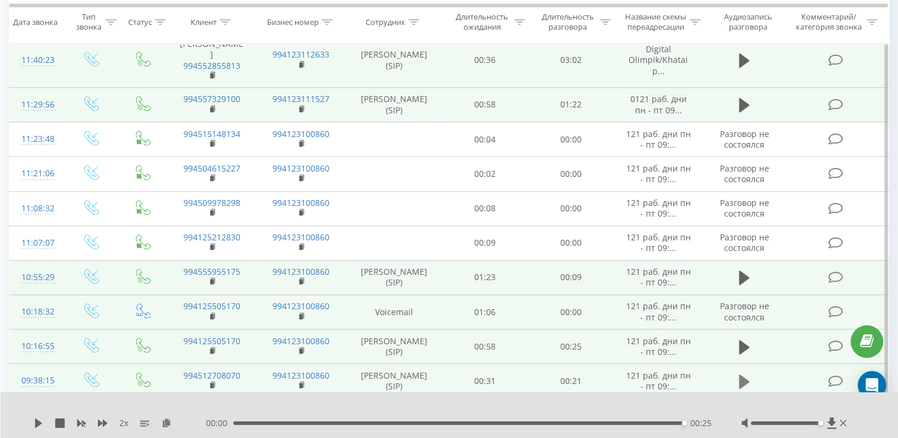
click at [740, 374] on icon at bounding box center [744, 381] width 11 height 14
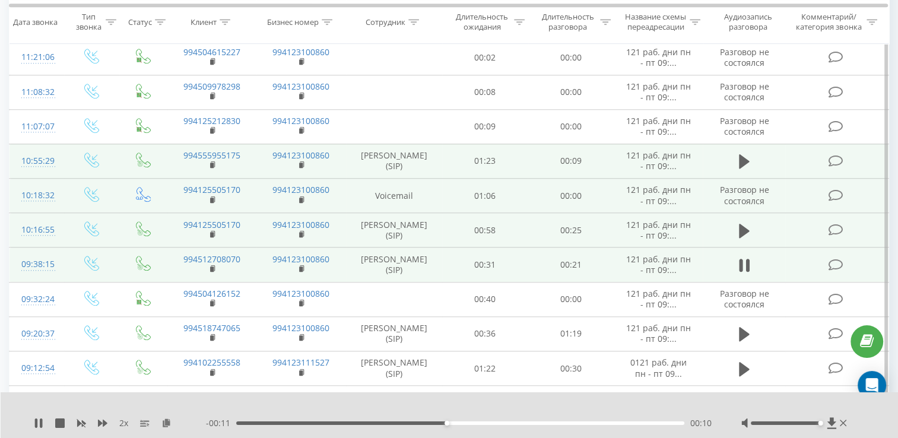
scroll to position [1080, 0]
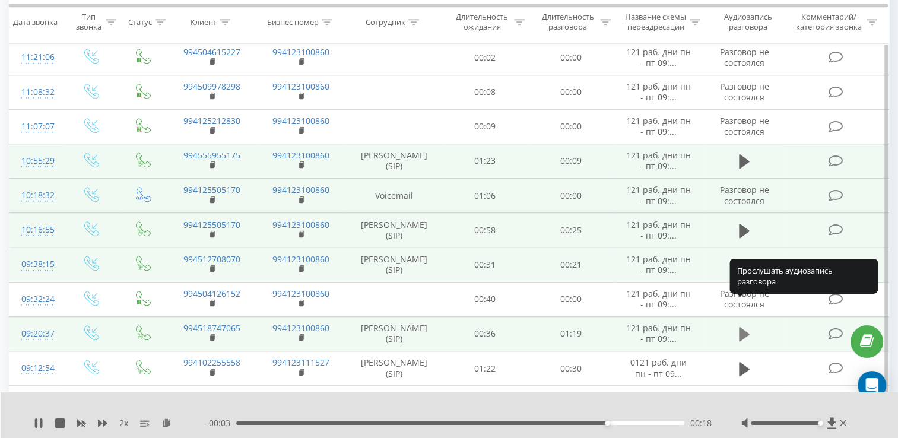
click at [739, 327] on icon at bounding box center [744, 334] width 11 height 14
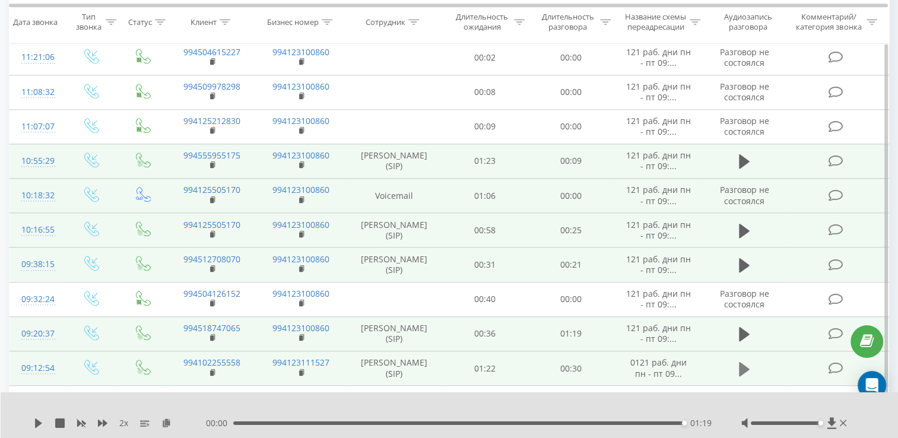
click at [743, 361] on icon at bounding box center [744, 369] width 11 height 17
click at [740, 386] on td at bounding box center [743, 403] width 82 height 34
click at [739, 396] on icon at bounding box center [744, 403] width 11 height 14
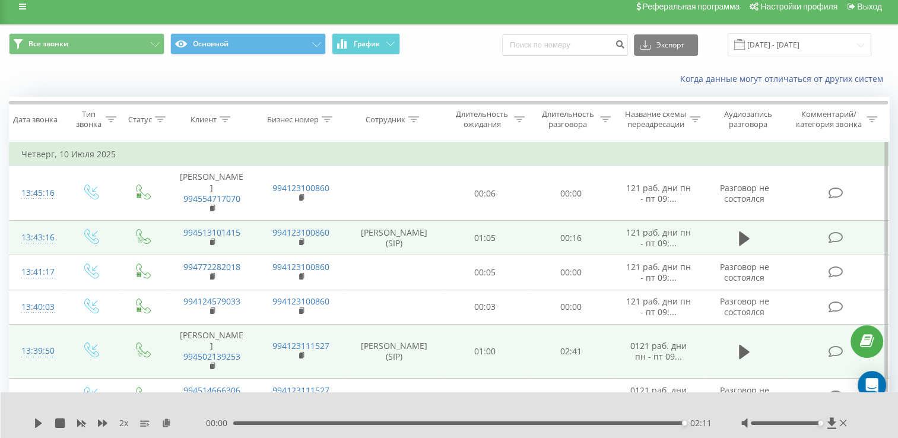
scroll to position [0, 0]
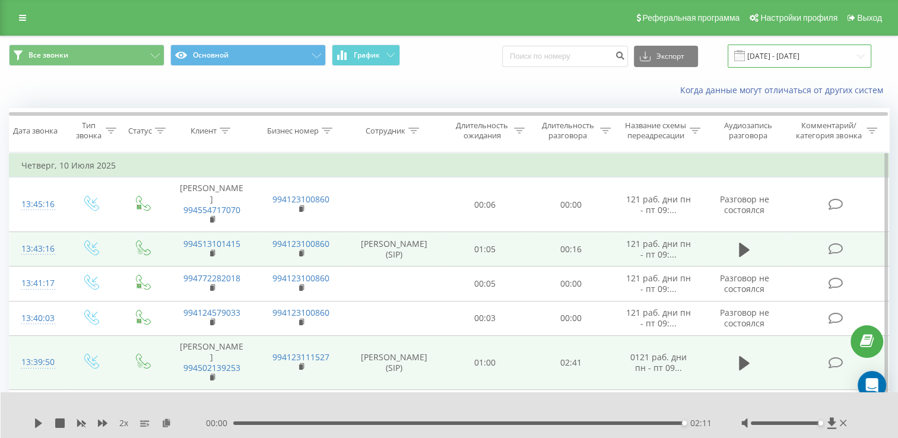
click at [774, 44] on input "[DATE] - [DATE]" at bounding box center [799, 55] width 144 height 23
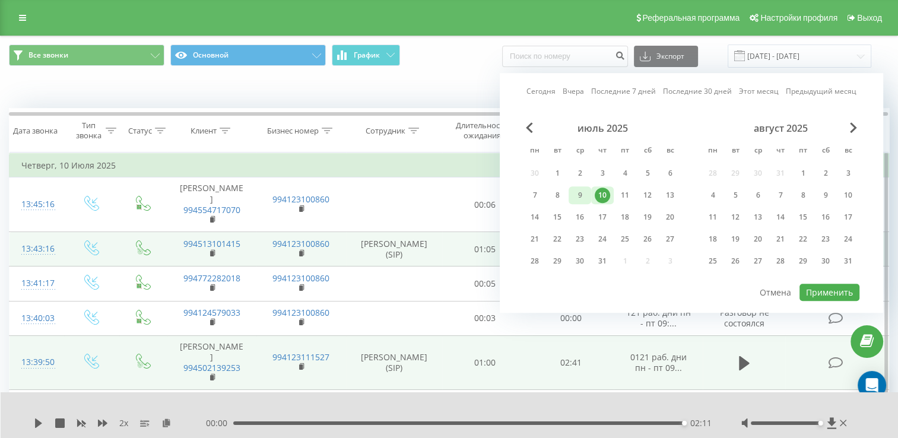
click at [580, 201] on div "9" at bounding box center [579, 194] width 15 height 15
click at [824, 295] on button "Применить" at bounding box center [829, 292] width 60 height 17
type input "[DATE] - [DATE]"
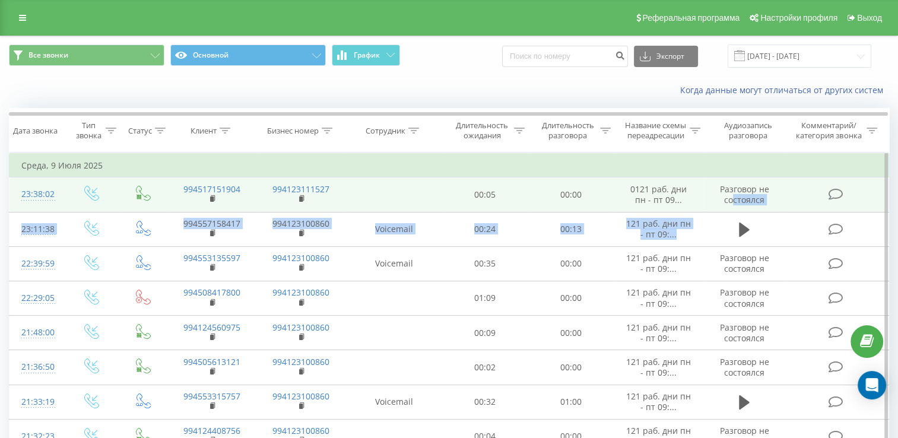
drag, startPoint x: 790, startPoint y: 233, endPoint x: 733, endPoint y: 208, distance: 62.4
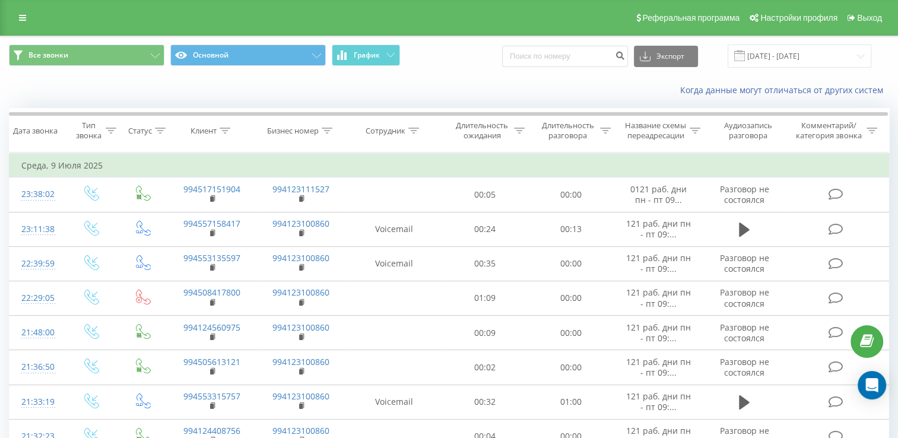
click at [549, 94] on div "Когда данные могут отличаться от других систем" at bounding box center [617, 90] width 560 height 12
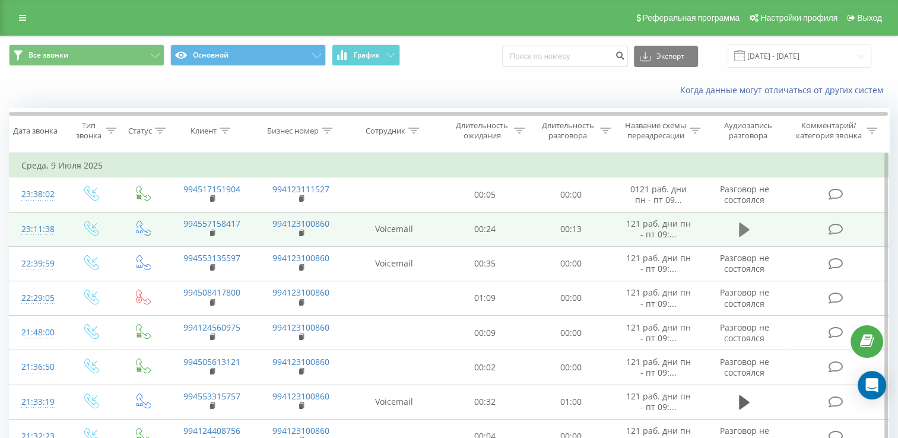
click at [737, 239] on button at bounding box center [744, 230] width 18 height 18
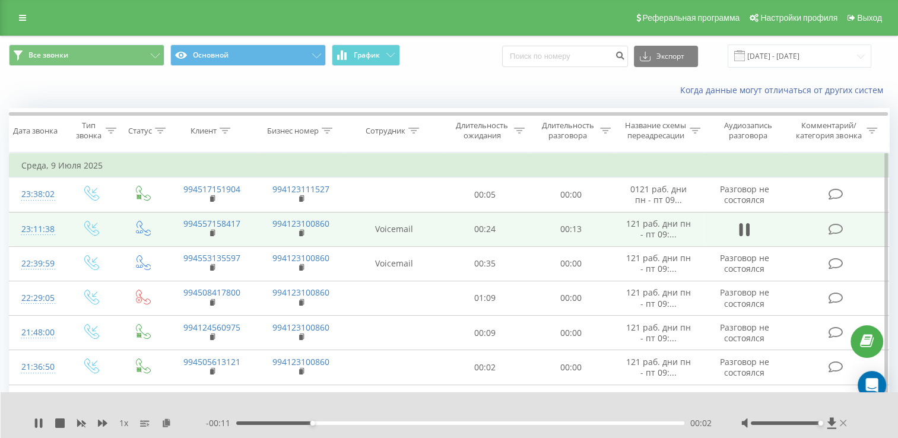
drag, startPoint x: 789, startPoint y: 424, endPoint x: 844, endPoint y: 424, distance: 55.8
click at [844, 424] on div at bounding box center [795, 423] width 108 height 12
click at [103, 426] on icon at bounding box center [102, 422] width 9 height 7
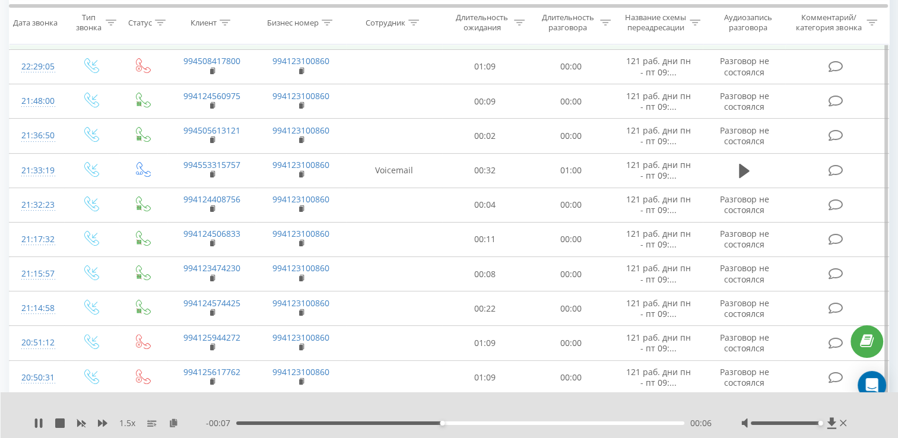
scroll to position [237, 0]
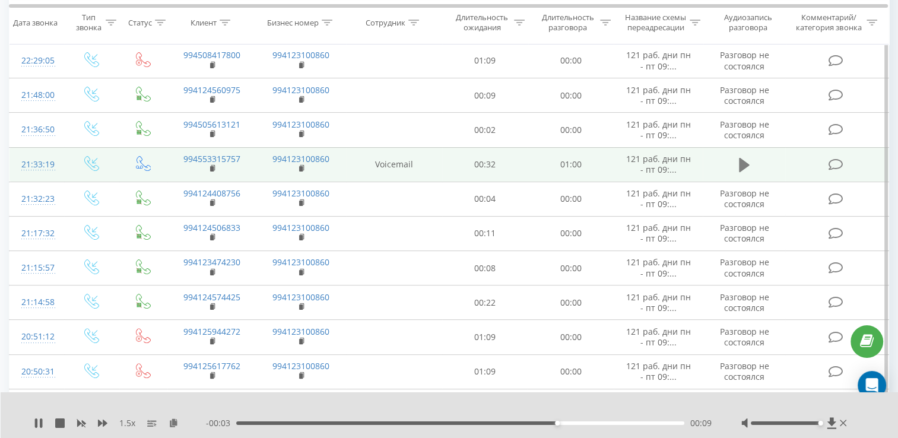
click at [740, 174] on button at bounding box center [744, 165] width 18 height 18
click at [489, 421] on div "- 00:59 00:01 00:01" at bounding box center [459, 423] width 506 height 12
click at [500, 421] on div "00:01" at bounding box center [460, 423] width 448 height 4
click at [376, 424] on div "00:18" at bounding box center [460, 423] width 448 height 4
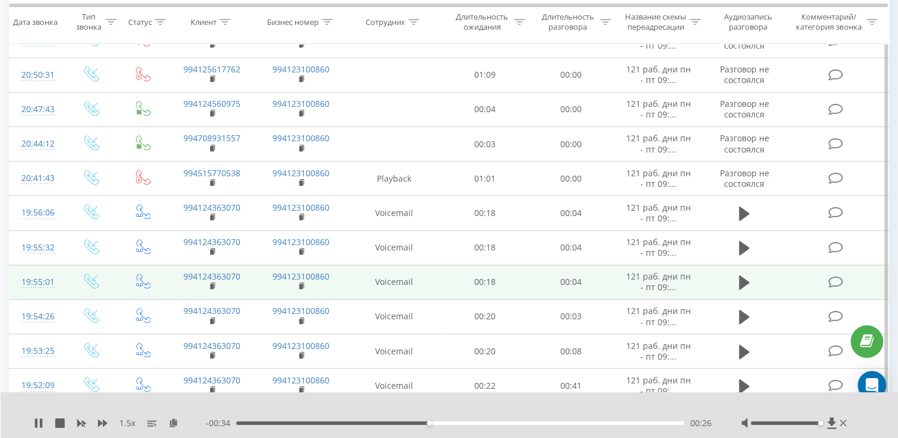
scroll to position [593, 0]
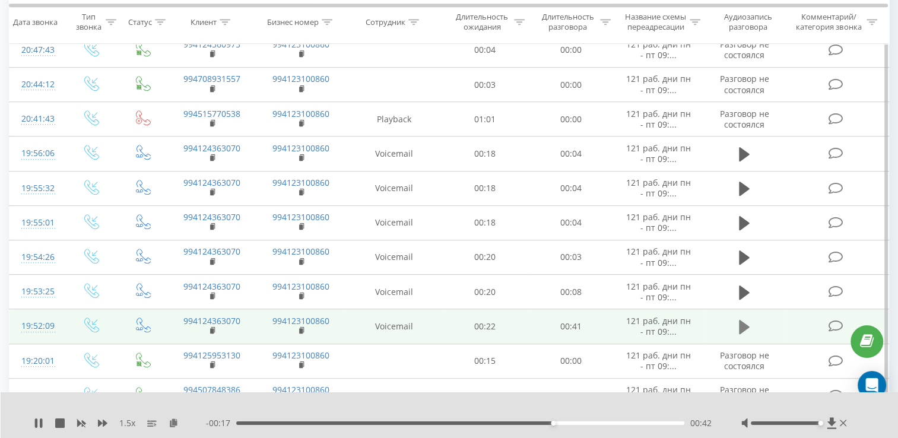
click at [737, 336] on button at bounding box center [744, 327] width 18 height 18
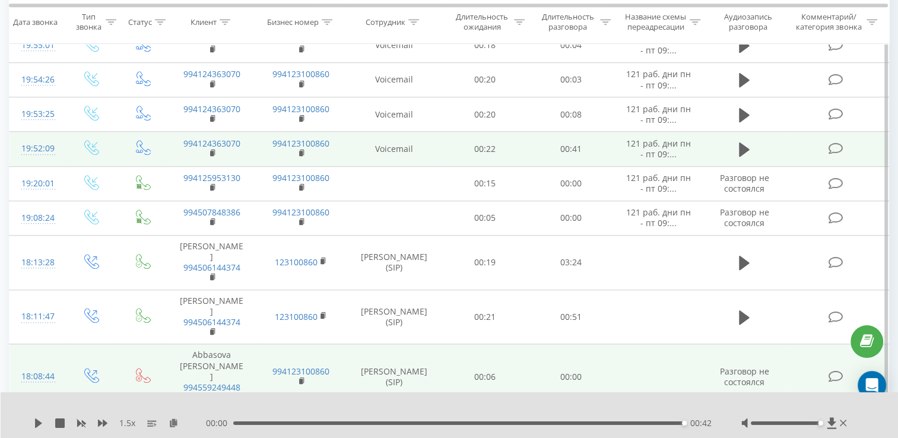
scroll to position [771, 0]
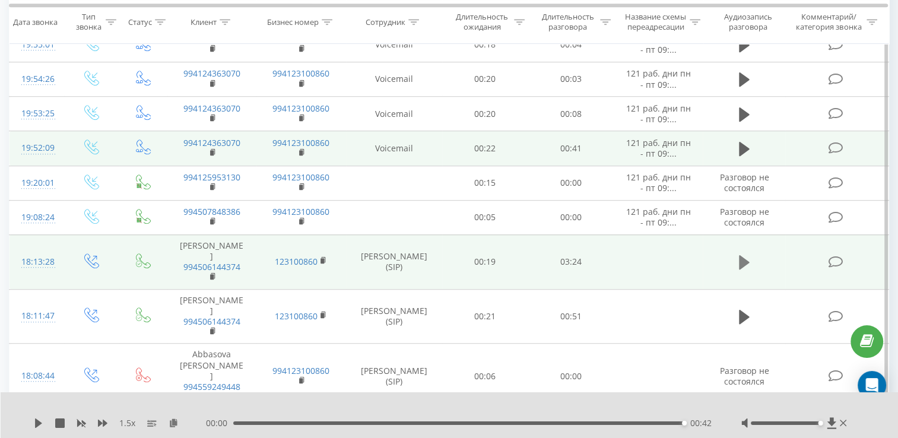
click at [744, 263] on icon at bounding box center [744, 262] width 11 height 14
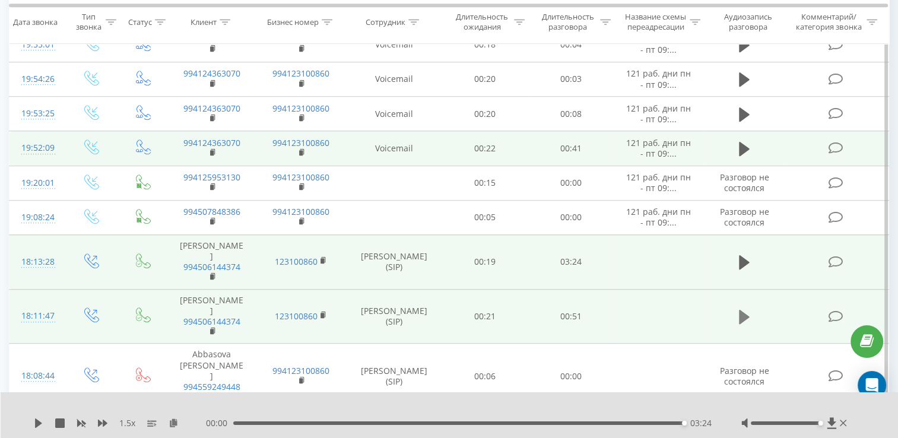
click at [739, 312] on icon at bounding box center [744, 317] width 11 height 17
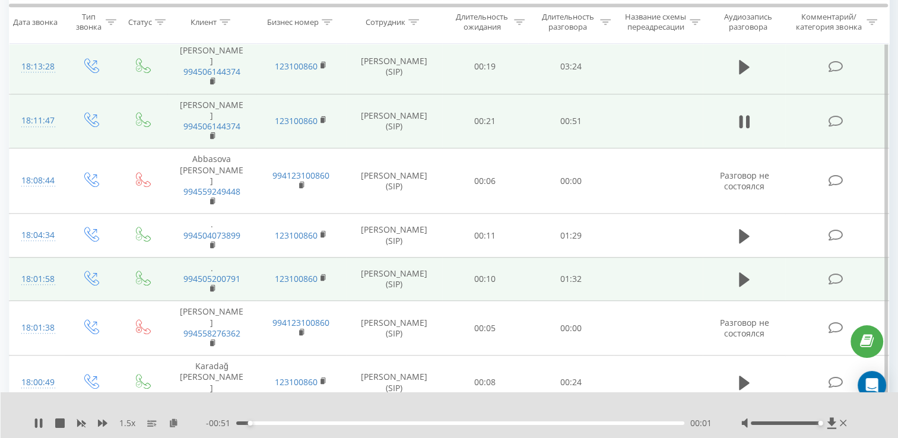
scroll to position [949, 0]
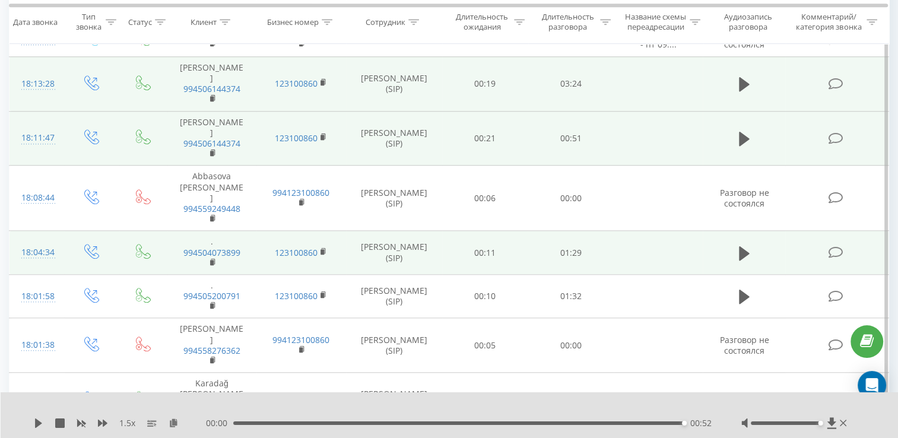
click at [745, 253] on span at bounding box center [744, 258] width 18 height 11
click at [743, 246] on icon at bounding box center [744, 253] width 11 height 14
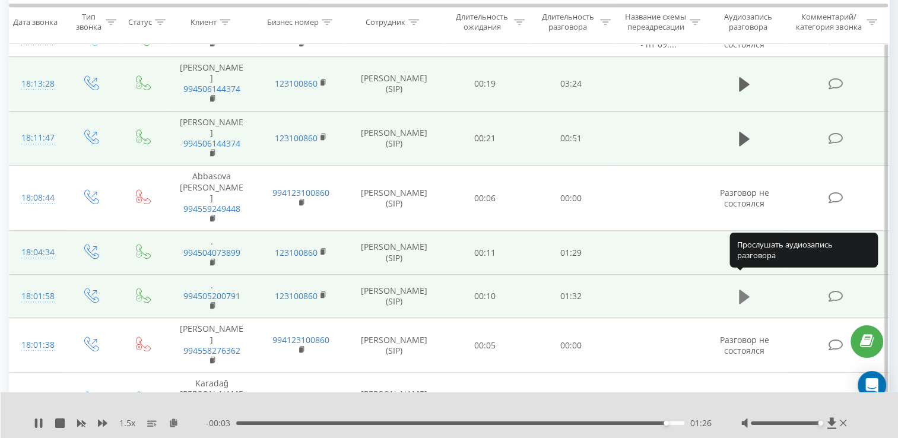
click at [744, 290] on icon at bounding box center [744, 297] width 11 height 14
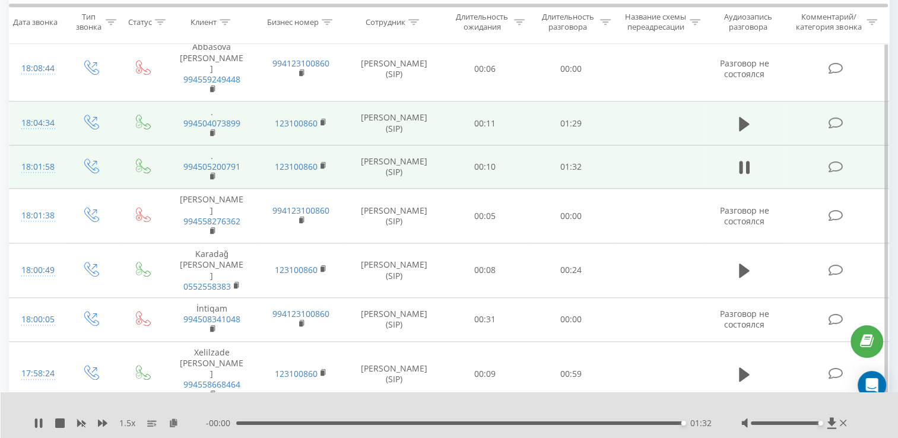
scroll to position [1080, 0]
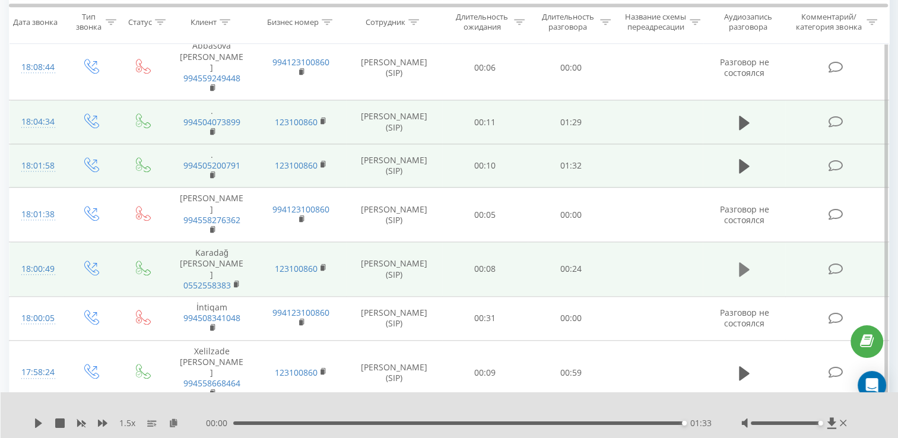
click at [742, 262] on icon at bounding box center [744, 269] width 11 height 14
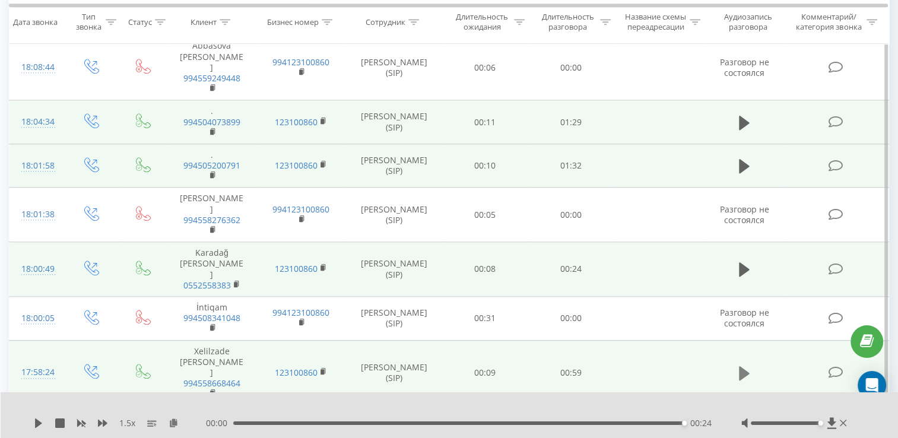
click at [752, 364] on button at bounding box center [744, 373] width 18 height 18
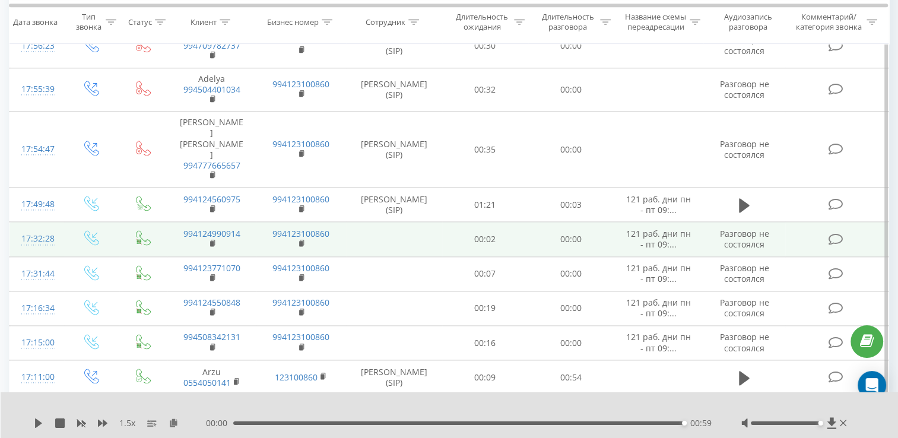
scroll to position [1511, 0]
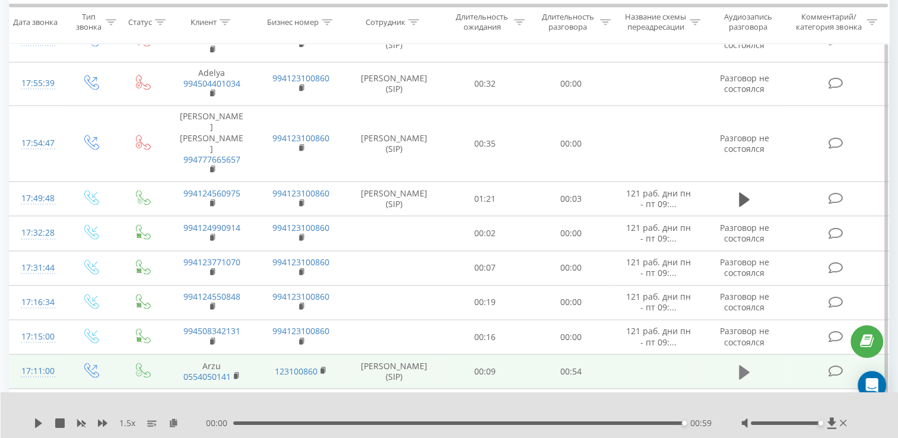
click at [746, 365] on icon at bounding box center [744, 372] width 11 height 14
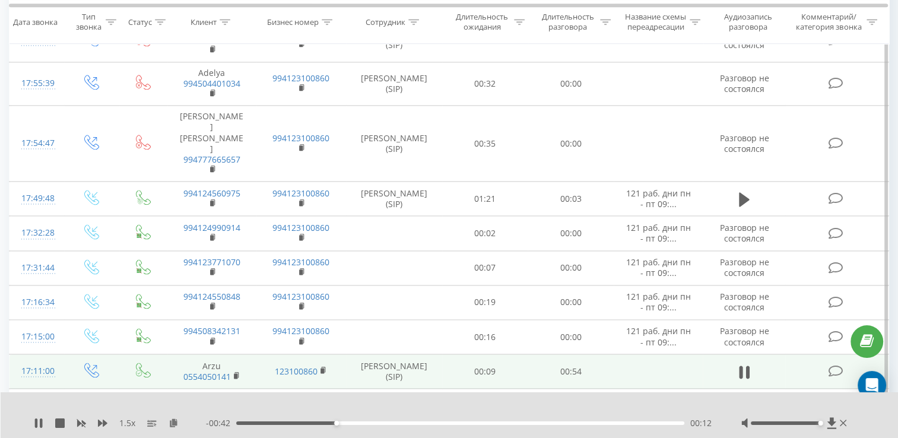
click at [746, 365] on icon at bounding box center [748, 371] width 4 height 13
click at [746, 365] on icon at bounding box center [744, 372] width 11 height 14
click at [746, 365] on icon at bounding box center [748, 371] width 4 height 13
click at [746, 365] on icon at bounding box center [744, 372] width 11 height 14
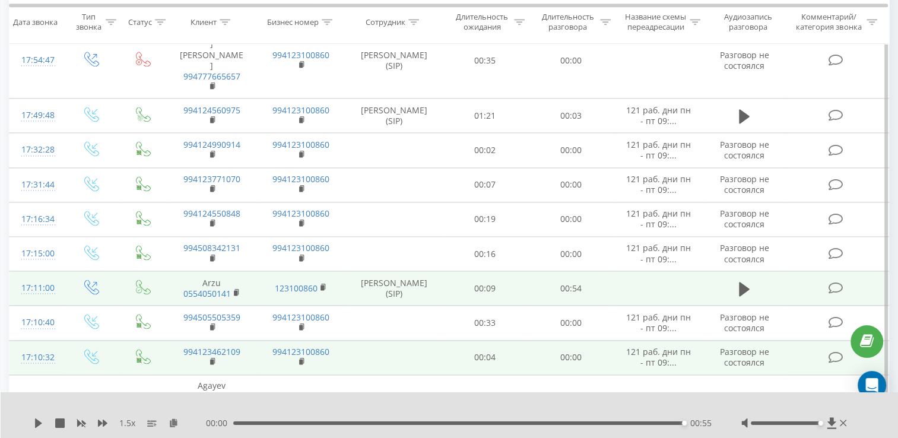
scroll to position [1614, 0]
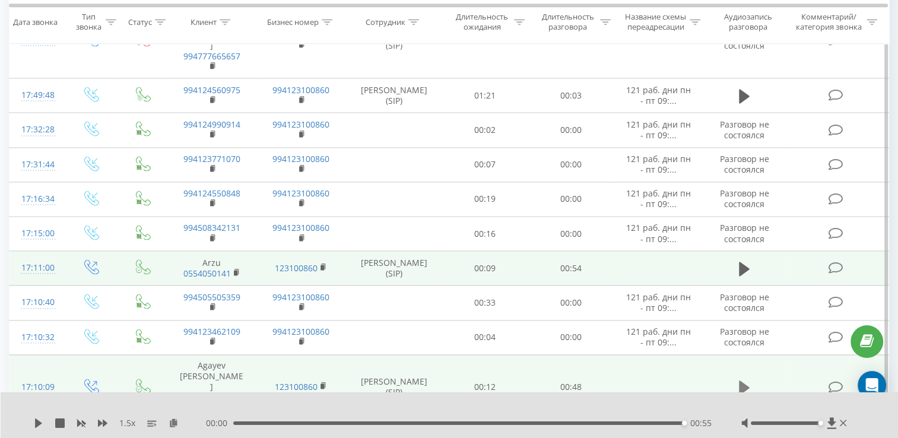
click at [743, 380] on icon at bounding box center [744, 387] width 11 height 14
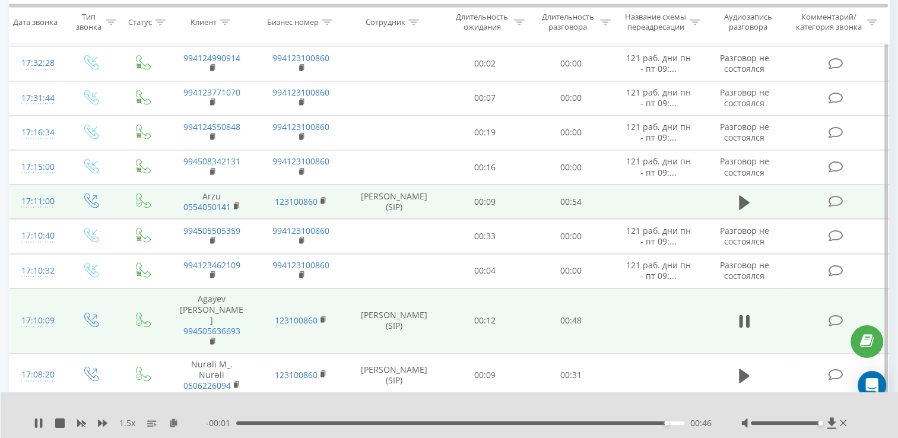
scroll to position [1692, 0]
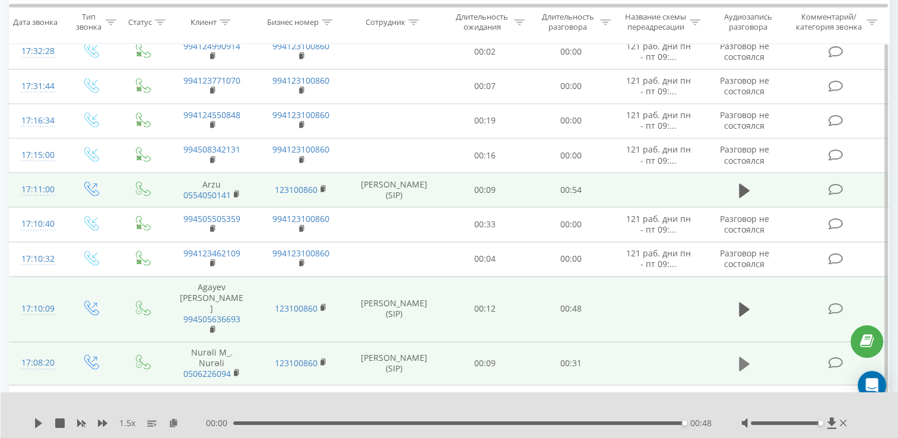
click at [748, 355] on icon at bounding box center [744, 363] width 11 height 17
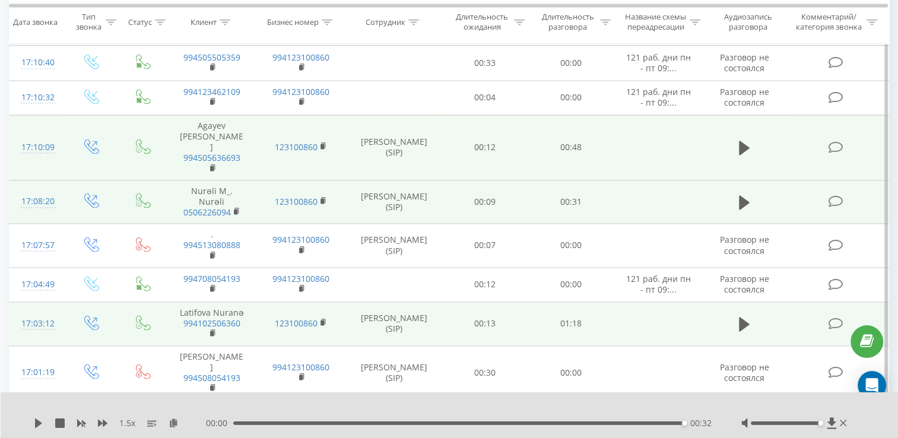
scroll to position [1854, 0]
drag, startPoint x: 731, startPoint y: 250, endPoint x: 740, endPoint y: 252, distance: 9.1
click at [740, 302] on td at bounding box center [743, 324] width 82 height 44
click at [740, 317] on icon at bounding box center [744, 324] width 11 height 14
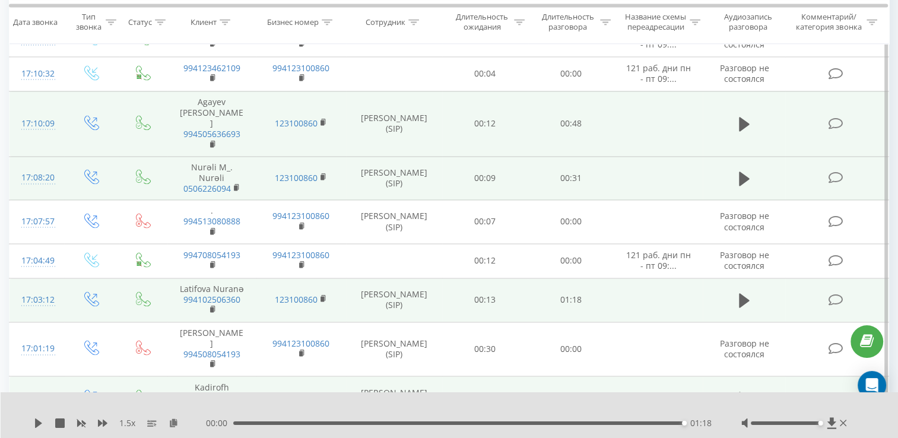
click at [745, 391] on icon at bounding box center [744, 398] width 11 height 14
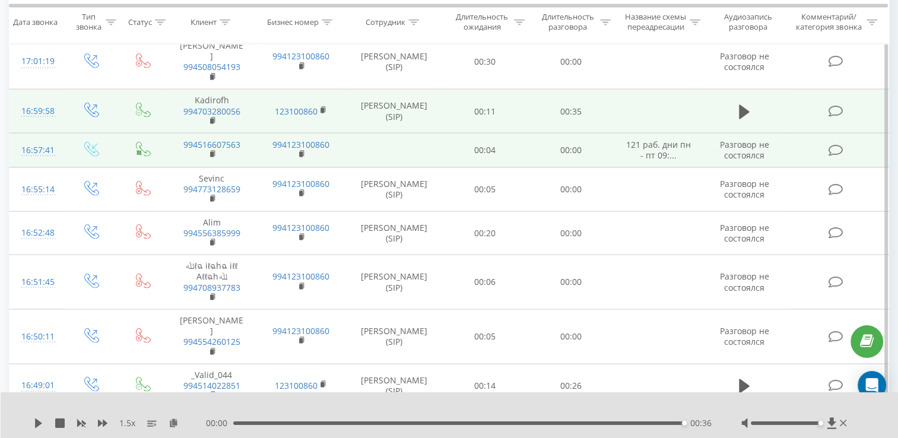
scroll to position [2181, 0]
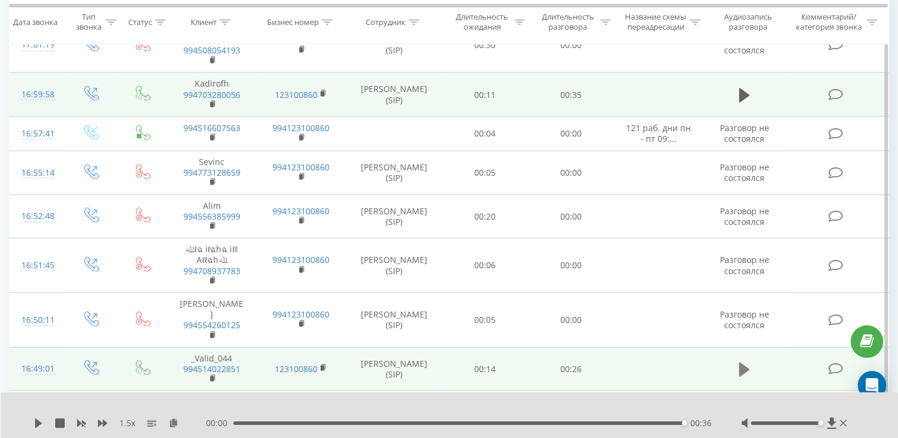
click at [746, 361] on icon at bounding box center [744, 369] width 11 height 17
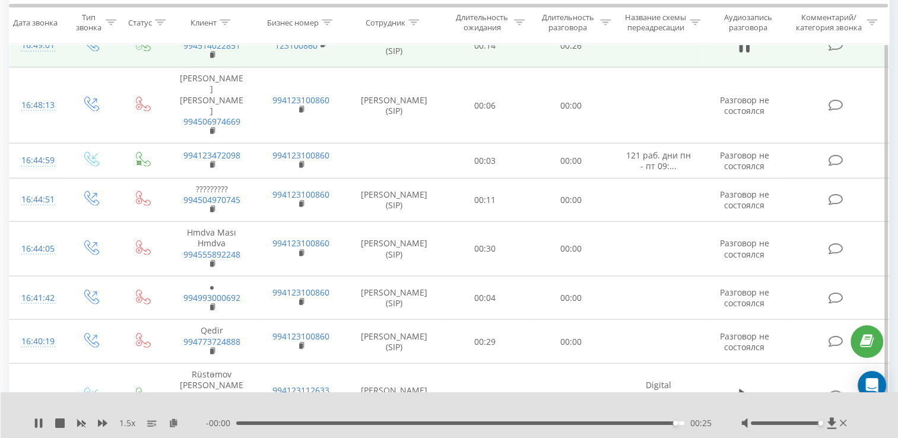
scroll to position [2504, 0]
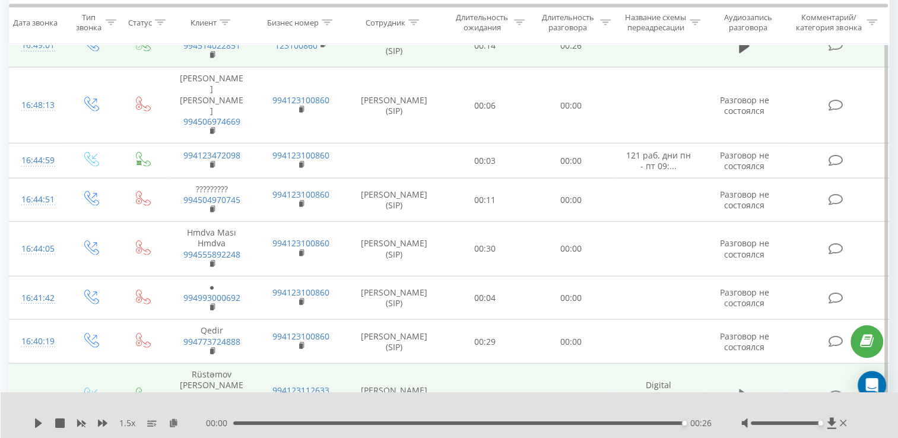
click at [743, 387] on button at bounding box center [744, 396] width 18 height 18
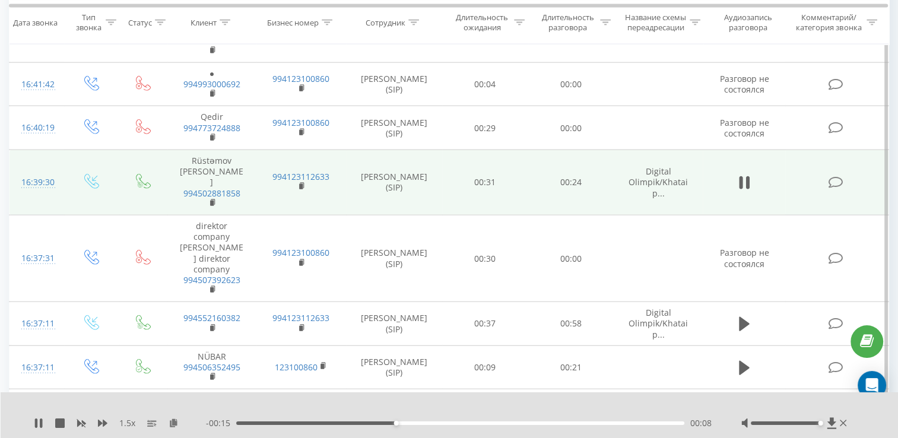
scroll to position [2717, 0]
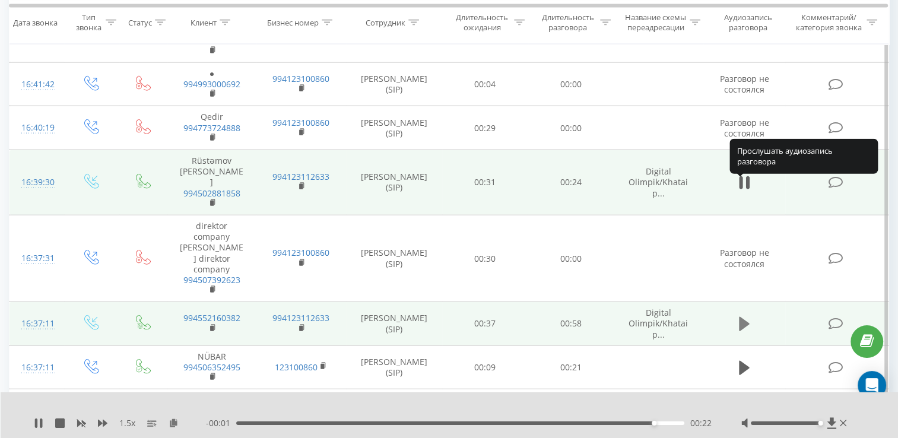
click at [742, 317] on icon at bounding box center [744, 324] width 11 height 14
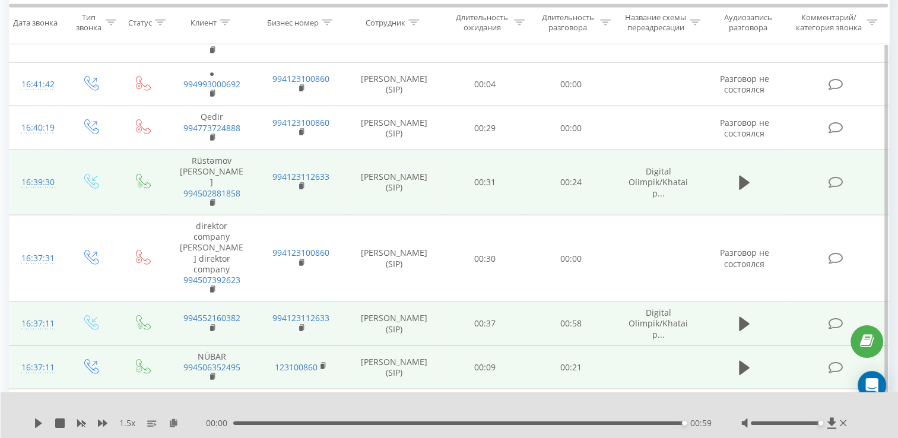
drag, startPoint x: 741, startPoint y: 211, endPoint x: 746, endPoint y: 248, distance: 37.2
click at [746, 345] on td at bounding box center [743, 367] width 82 height 44
click at [737, 359] on button at bounding box center [744, 368] width 18 height 18
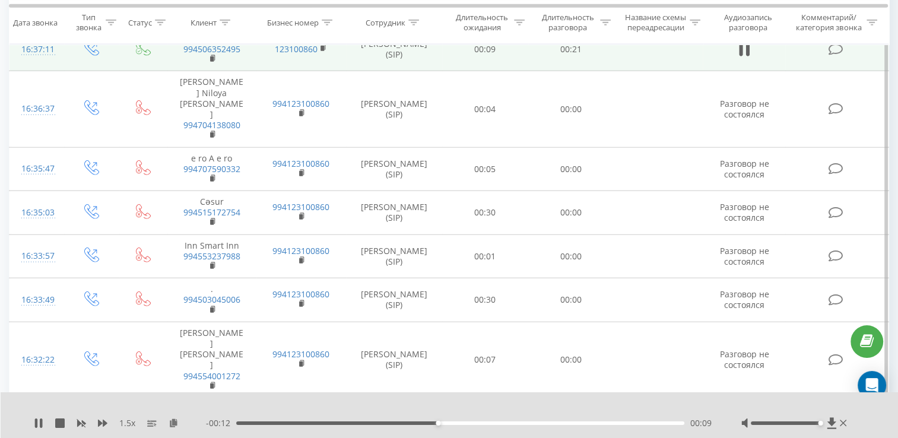
scroll to position [3038, 0]
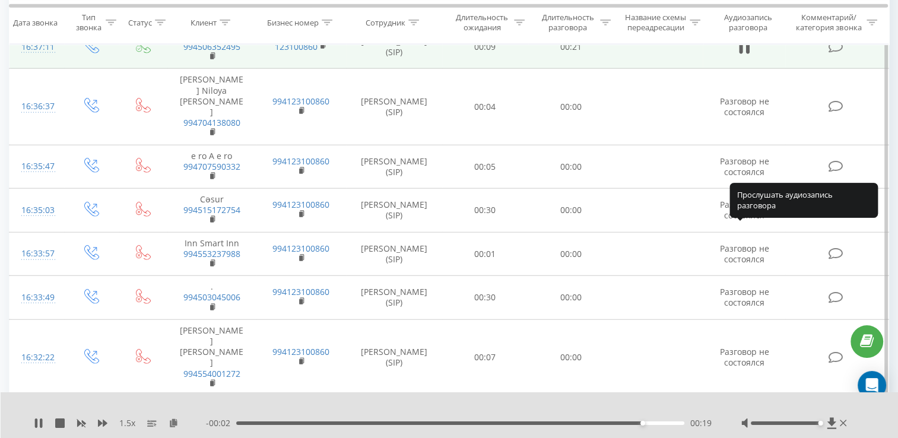
click at [747, 415] on icon at bounding box center [744, 423] width 11 height 17
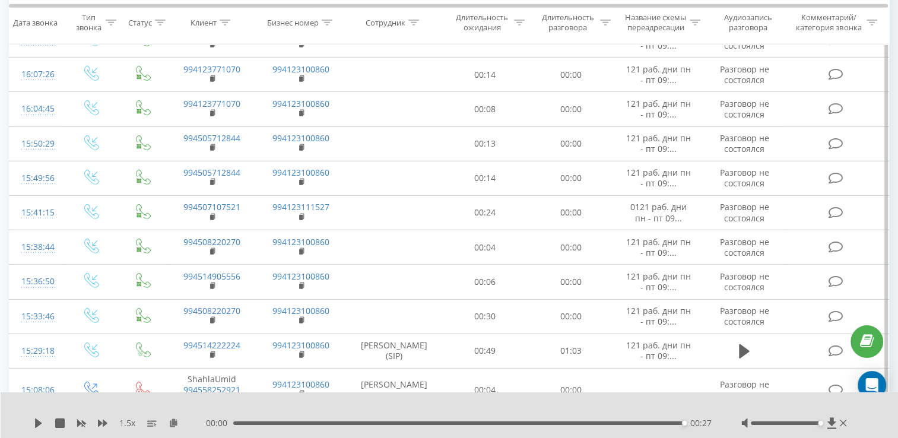
scroll to position [3534, 0]
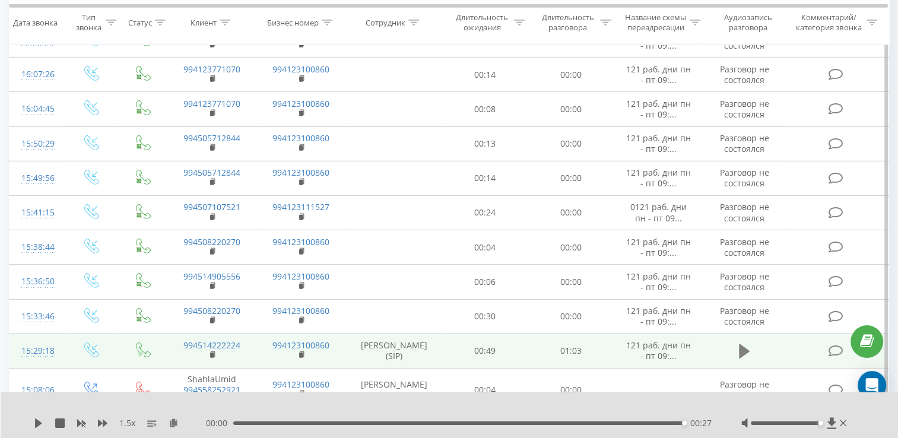
click at [739, 343] on icon at bounding box center [744, 351] width 11 height 17
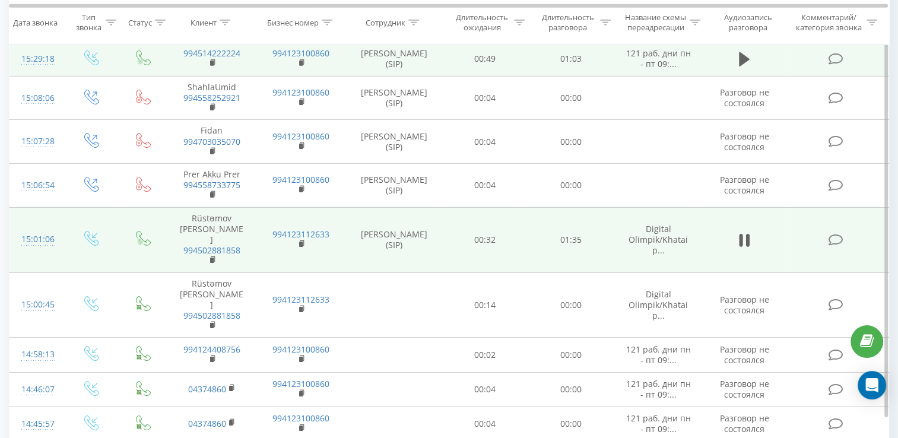
scroll to position [3826, 0]
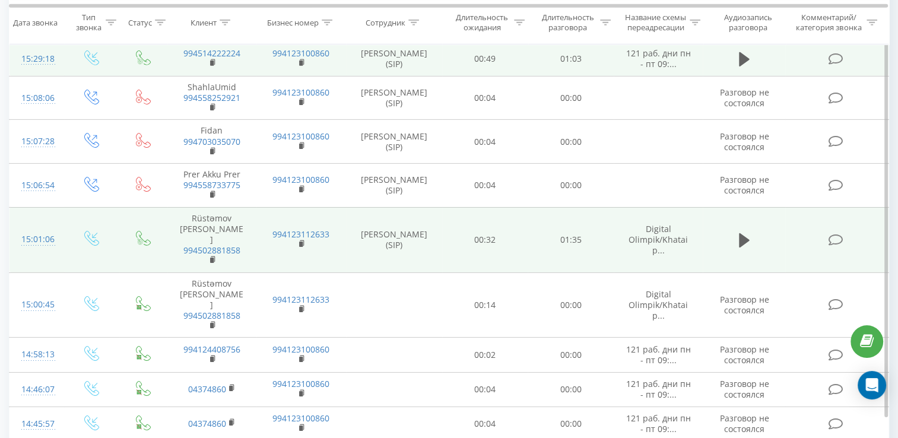
scroll to position [3905, 0]
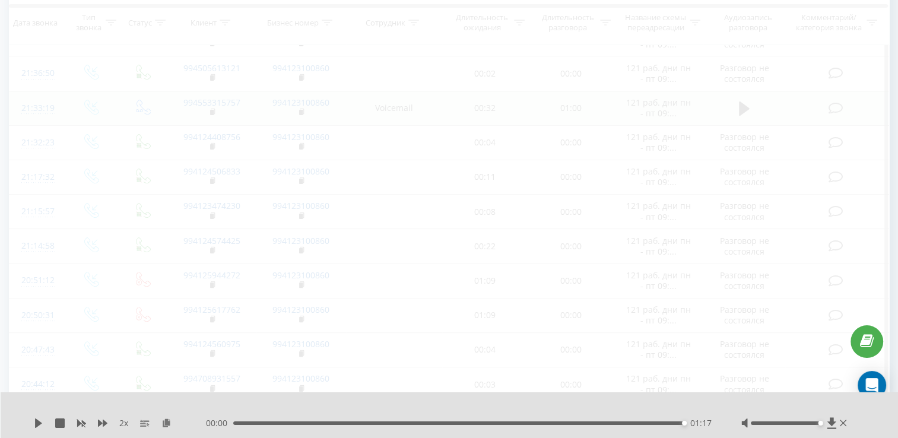
scroll to position [78, 0]
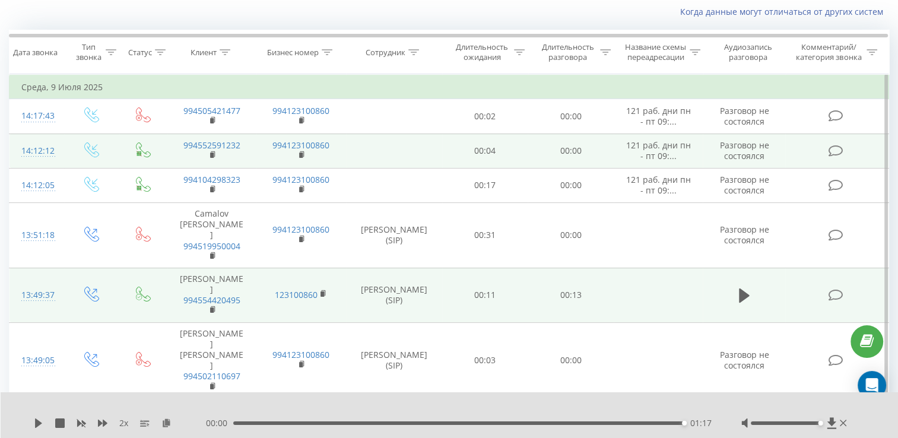
click at [754, 293] on td at bounding box center [743, 295] width 82 height 55
click at [743, 288] on icon at bounding box center [744, 295] width 11 height 14
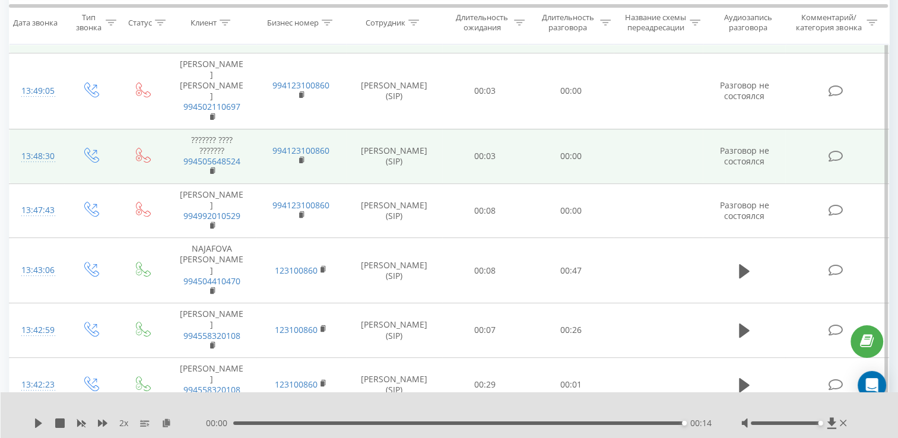
scroll to position [352, 0]
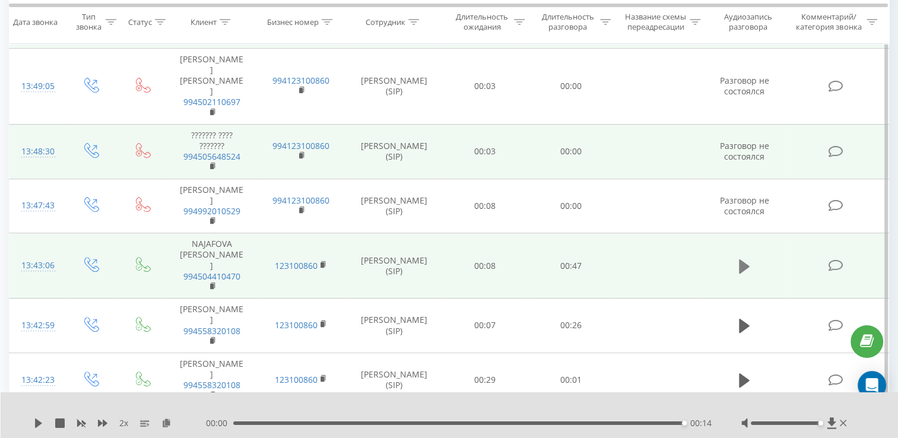
click at [737, 257] on button at bounding box center [744, 266] width 18 height 18
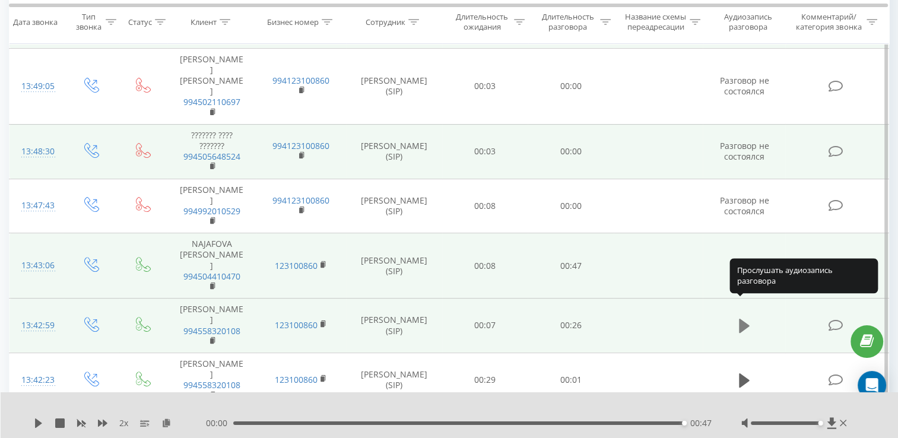
click at [744, 317] on icon at bounding box center [744, 325] width 11 height 17
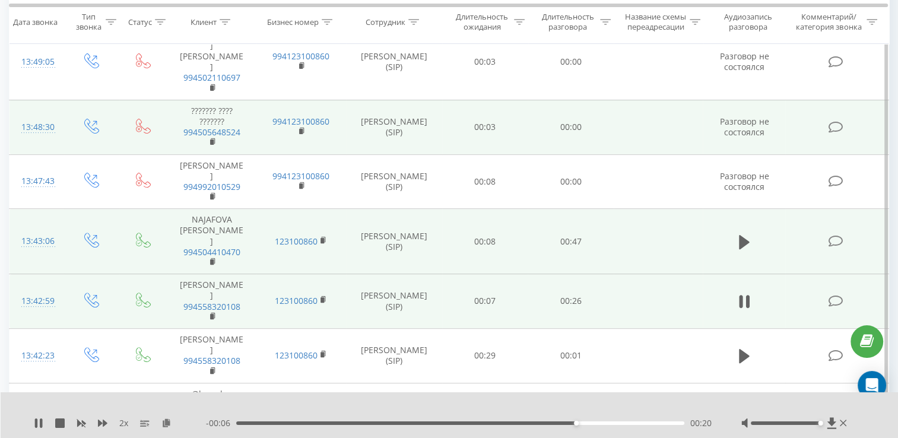
scroll to position [377, 0]
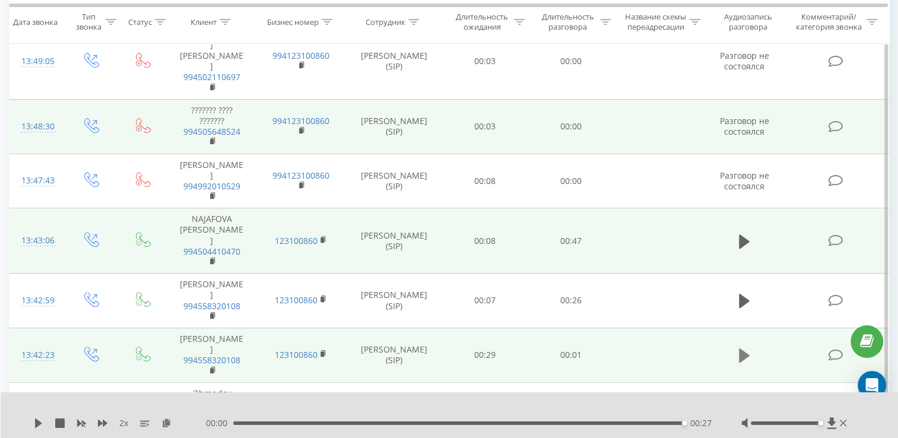
click at [743, 348] on icon at bounding box center [744, 355] width 11 height 14
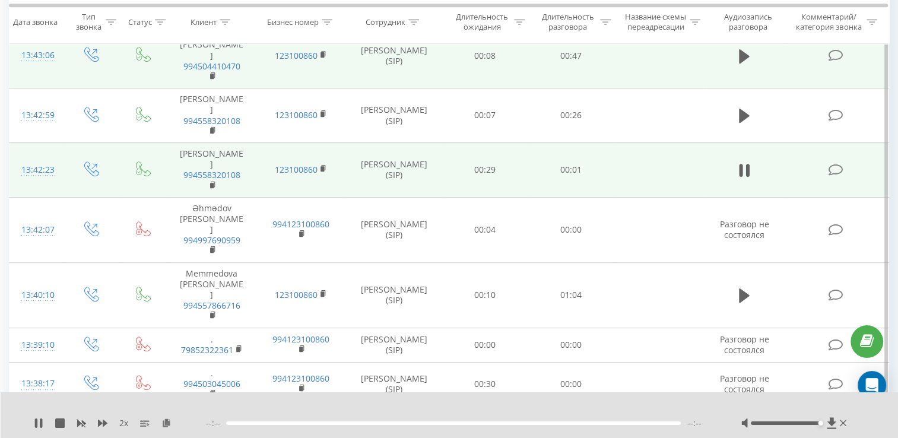
scroll to position [565, 0]
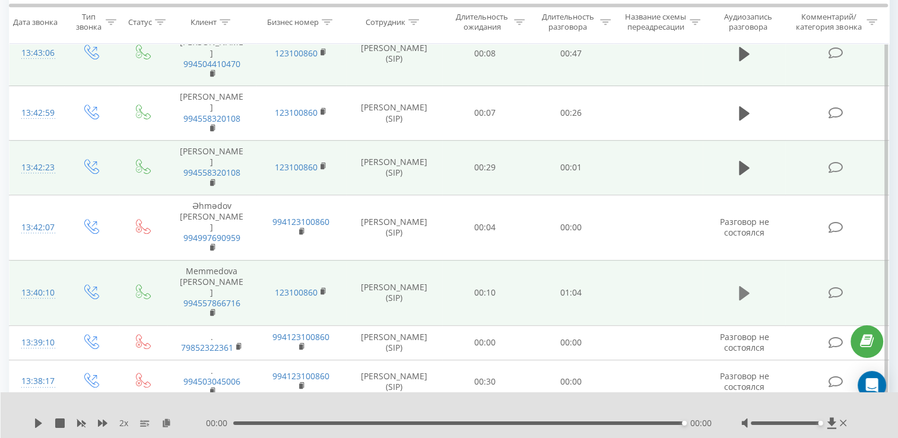
click at [740, 286] on icon at bounding box center [744, 293] width 11 height 14
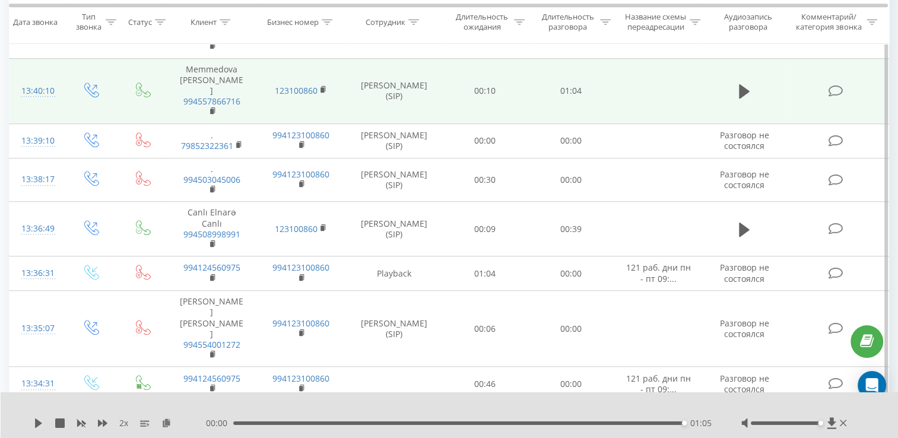
scroll to position [768, 0]
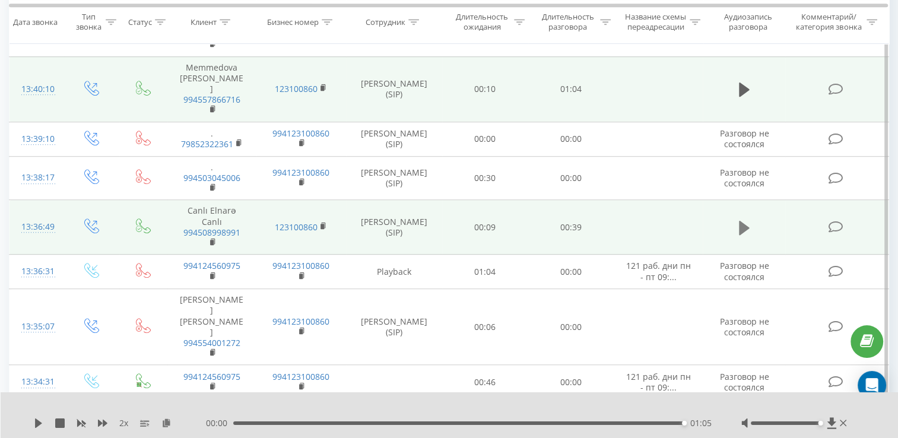
click at [738, 219] on button at bounding box center [744, 228] width 18 height 18
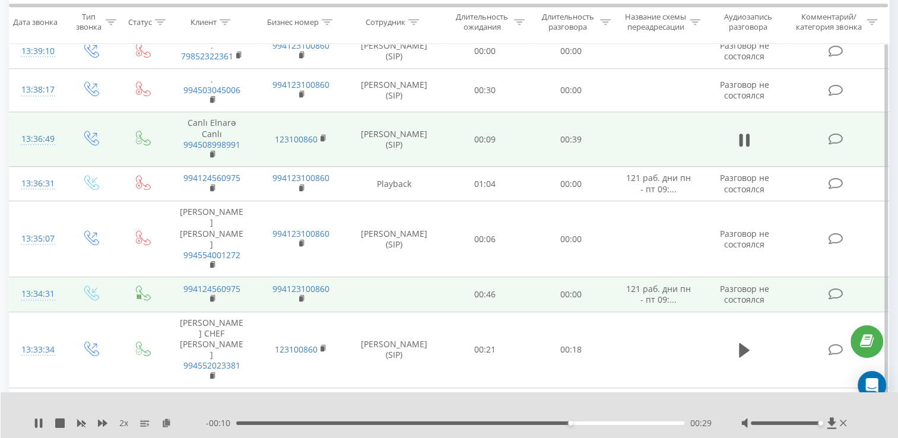
scroll to position [857, 0]
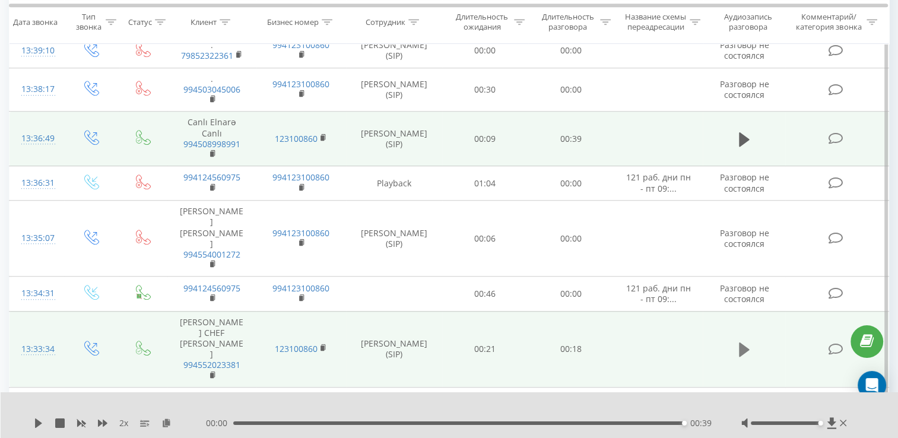
click at [740, 342] on icon at bounding box center [744, 349] width 11 height 14
click at [751, 404] on span at bounding box center [744, 409] width 18 height 11
click at [746, 396] on icon at bounding box center [744, 404] width 11 height 17
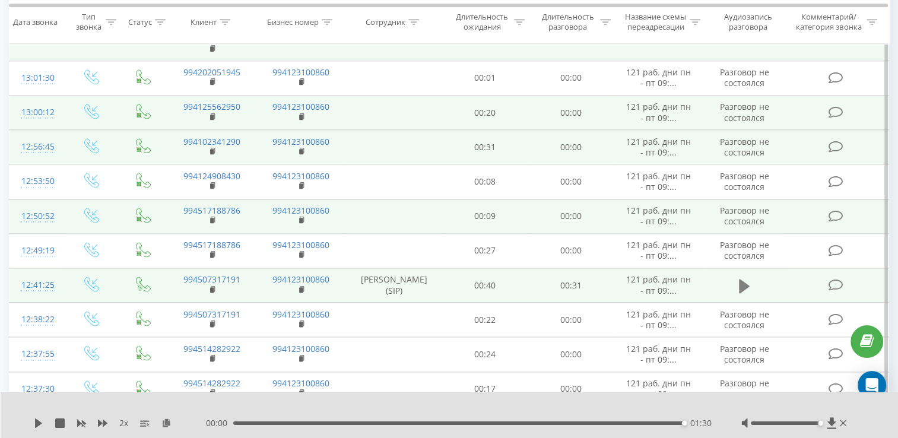
scroll to position [1460, 0]
click at [743, 277] on icon at bounding box center [744, 285] width 11 height 17
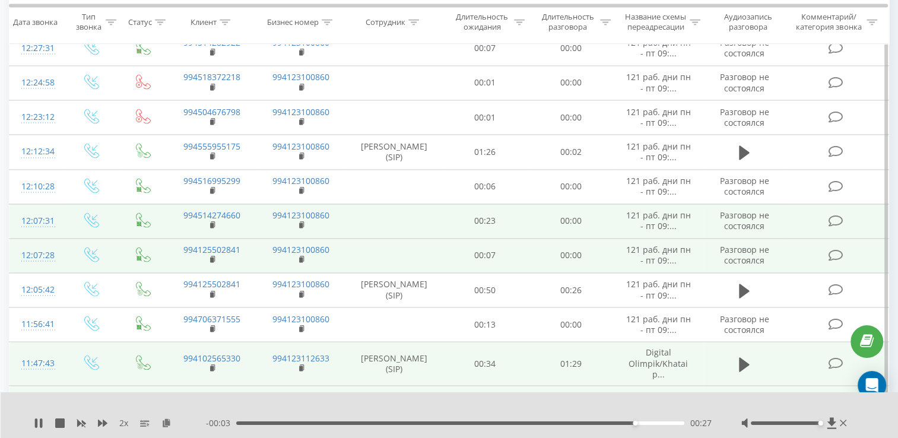
scroll to position [1835, 0]
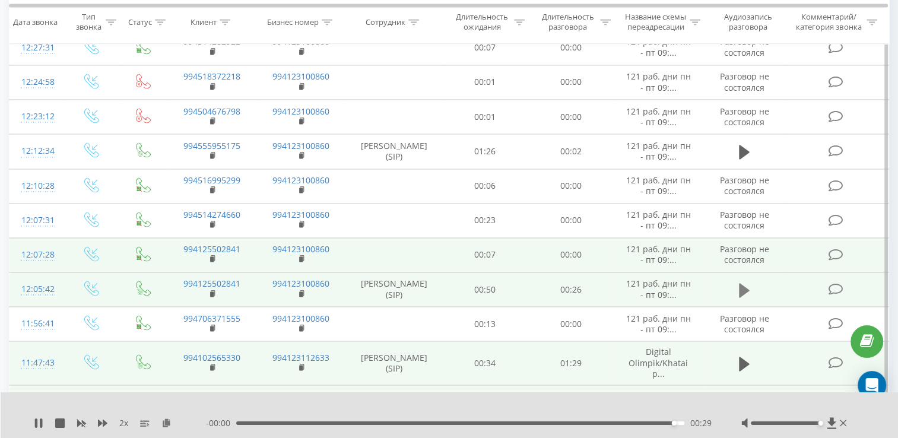
click at [743, 282] on icon at bounding box center [744, 290] width 11 height 17
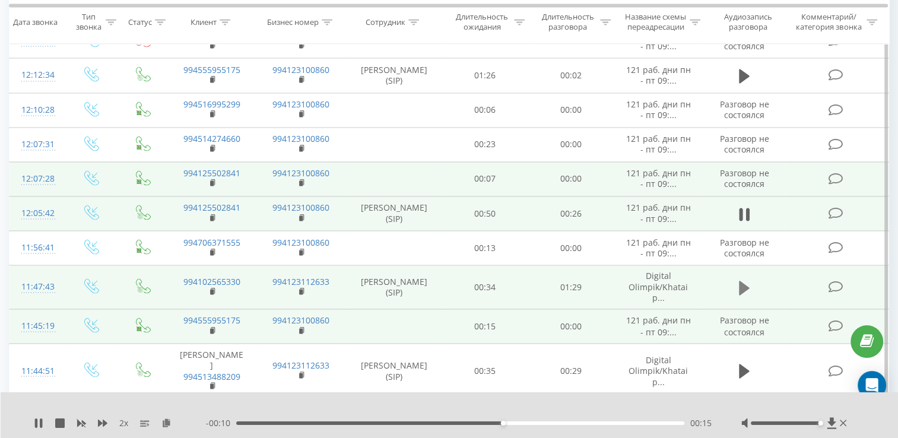
click at [740, 280] on icon at bounding box center [744, 287] width 11 height 14
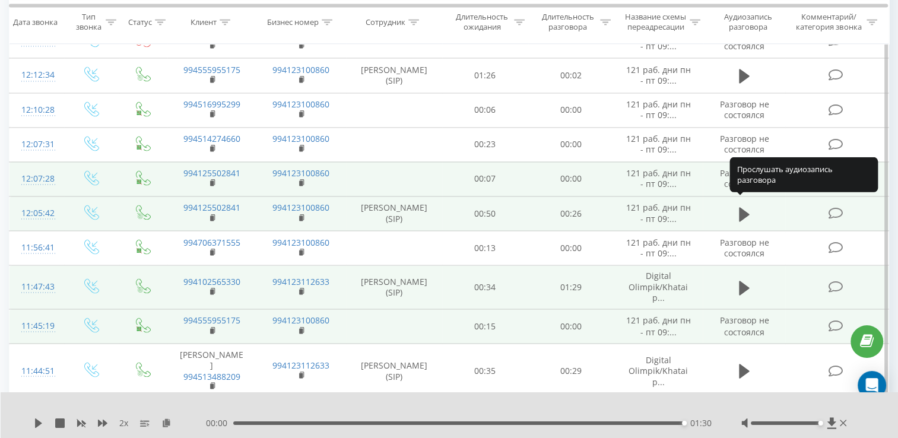
click at [740, 280] on icon at bounding box center [744, 287] width 11 height 14
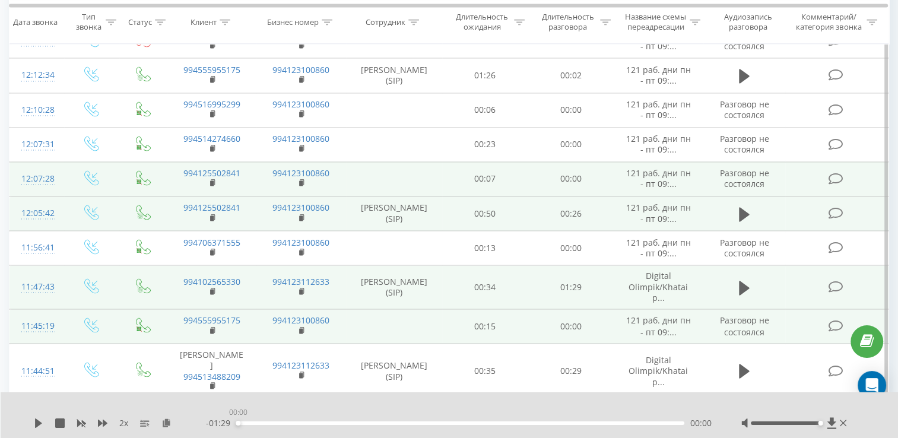
click at [236, 421] on div "00:00" at bounding box center [460, 423] width 448 height 4
click at [38, 417] on div "2 x" at bounding box center [120, 423] width 172 height 12
click at [35, 424] on icon at bounding box center [38, 422] width 7 height 9
click at [356, 422] on div "00:24" at bounding box center [460, 423] width 448 height 4
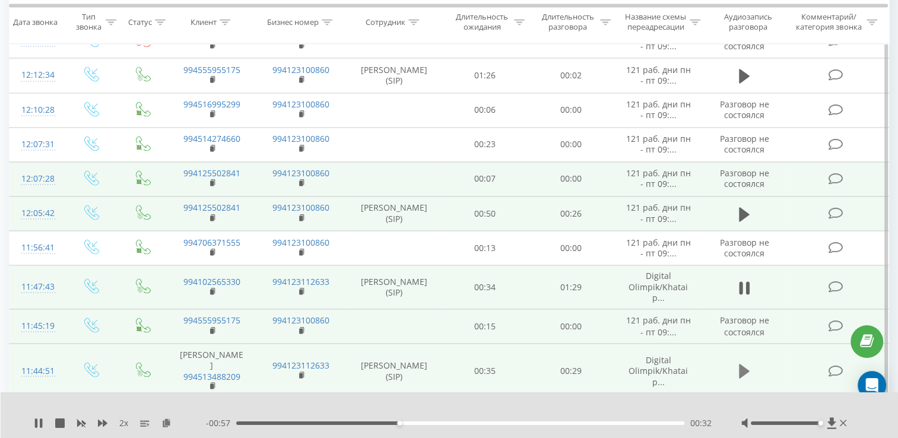
click at [743, 364] on icon at bounding box center [744, 371] width 11 height 14
click at [743, 407] on icon at bounding box center [744, 415] width 11 height 17
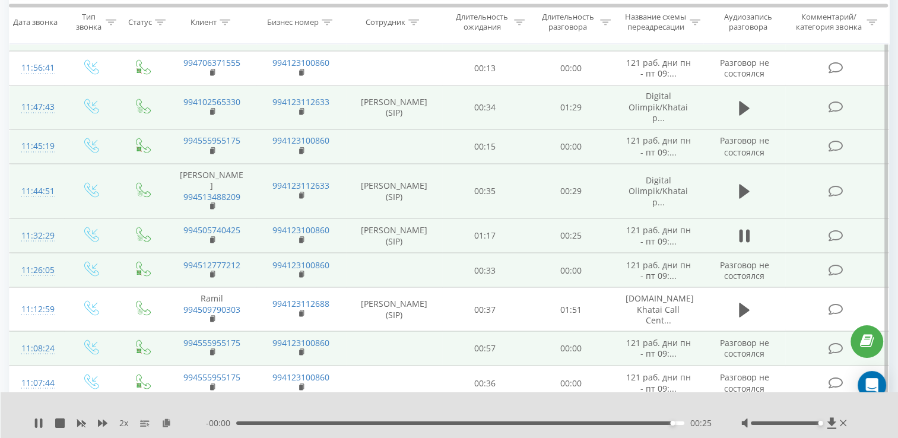
scroll to position [2096, 0]
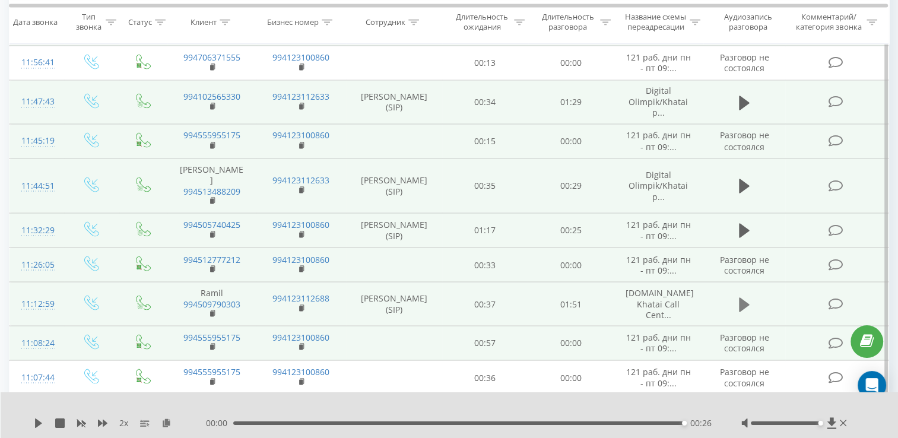
click at [744, 296] on icon at bounding box center [744, 304] width 11 height 17
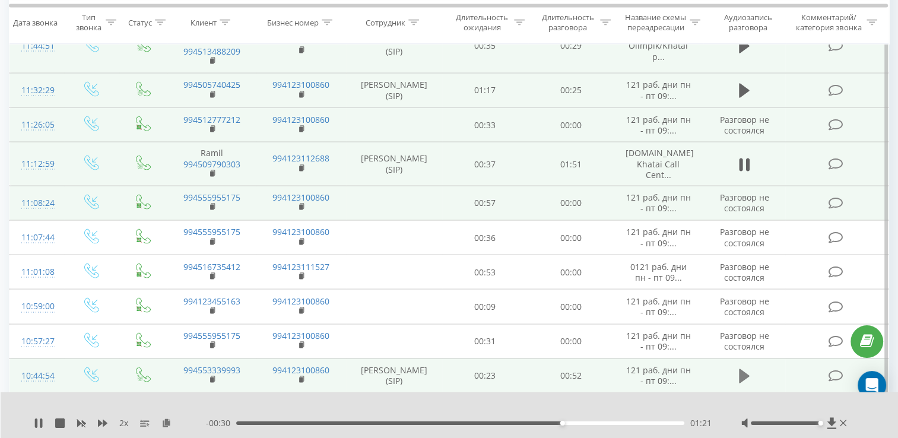
scroll to position [2237, 0]
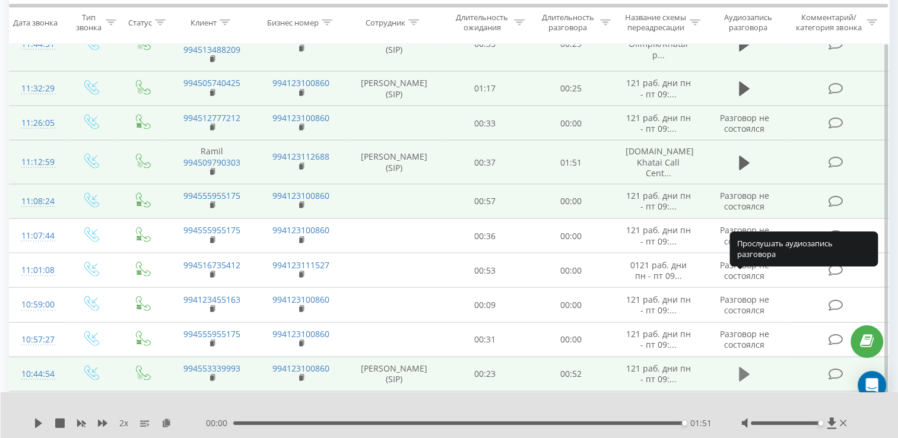
click at [745, 365] on icon at bounding box center [744, 373] width 11 height 17
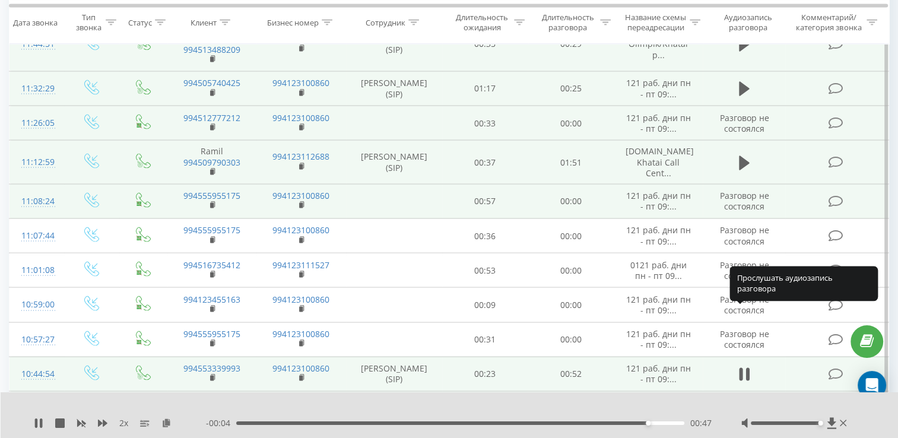
click at [740, 401] on icon at bounding box center [744, 408] width 11 height 14
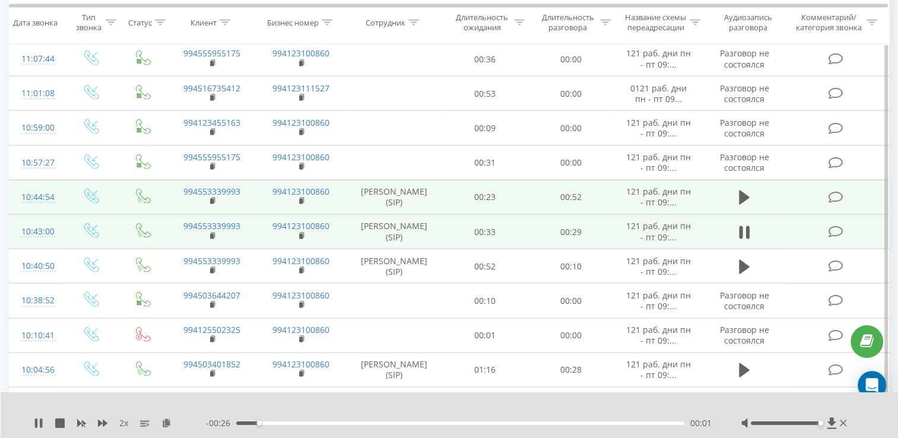
scroll to position [2413, 0]
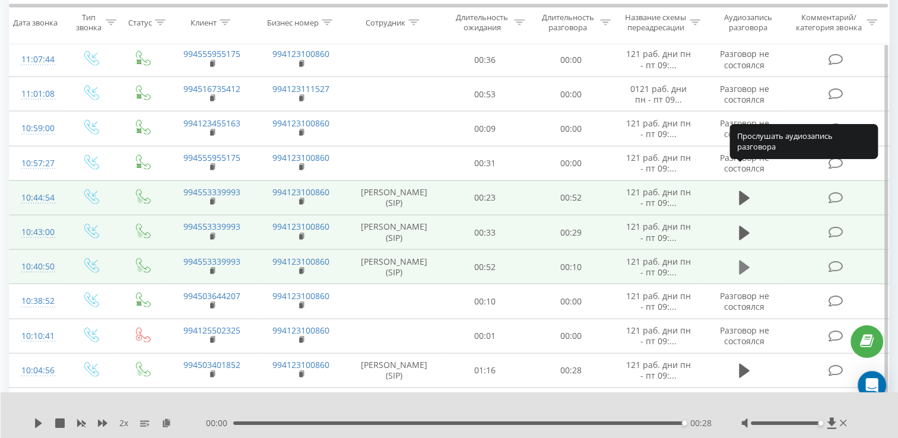
click at [745, 259] on icon at bounding box center [744, 267] width 11 height 17
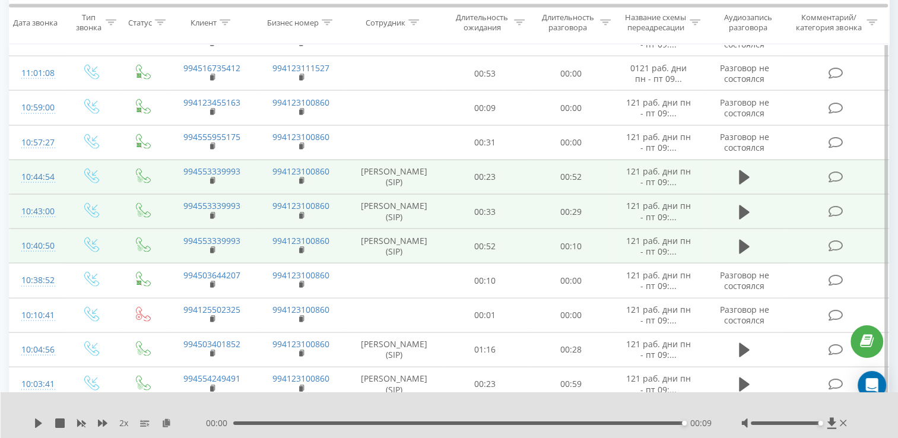
scroll to position [2434, 0]
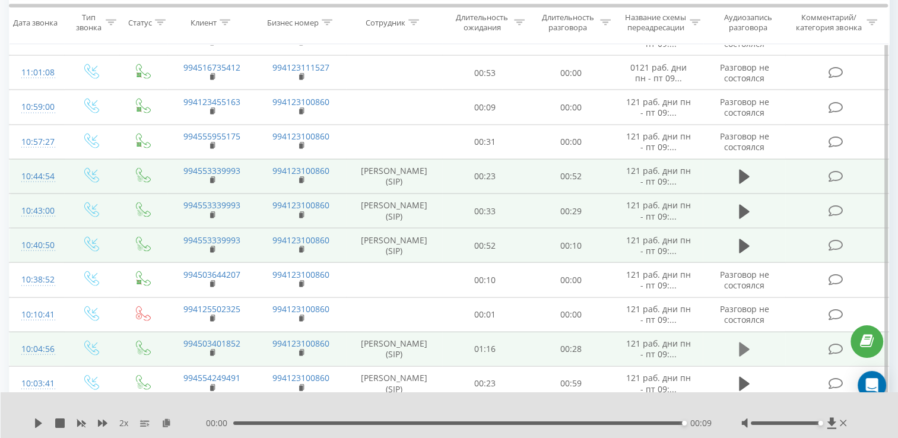
click at [743, 342] on icon at bounding box center [744, 349] width 11 height 14
click at [544, 424] on div "00:20" at bounding box center [460, 423] width 448 height 4
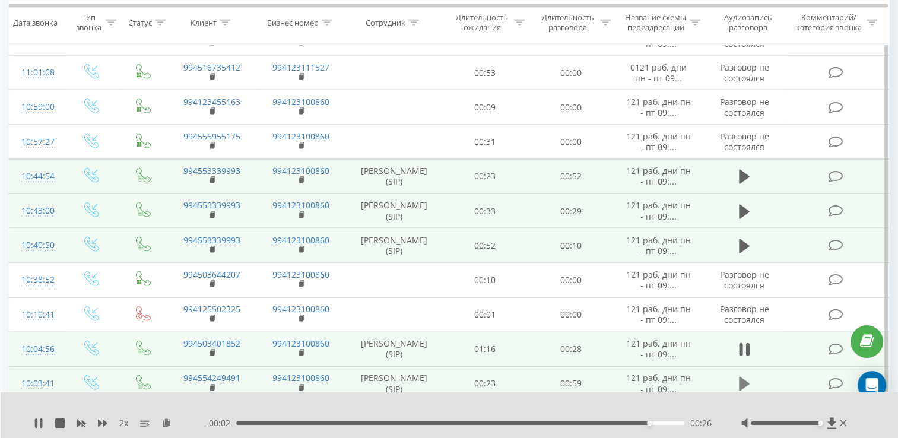
click at [739, 377] on icon at bounding box center [744, 384] width 11 height 14
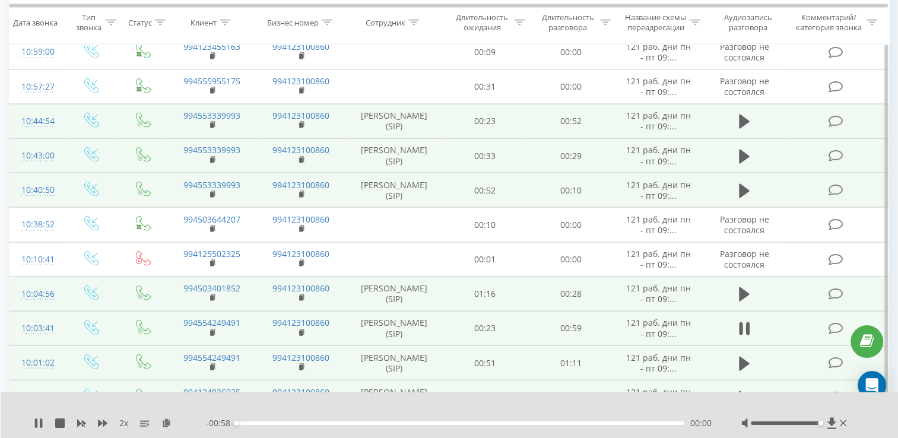
scroll to position [2498, 0]
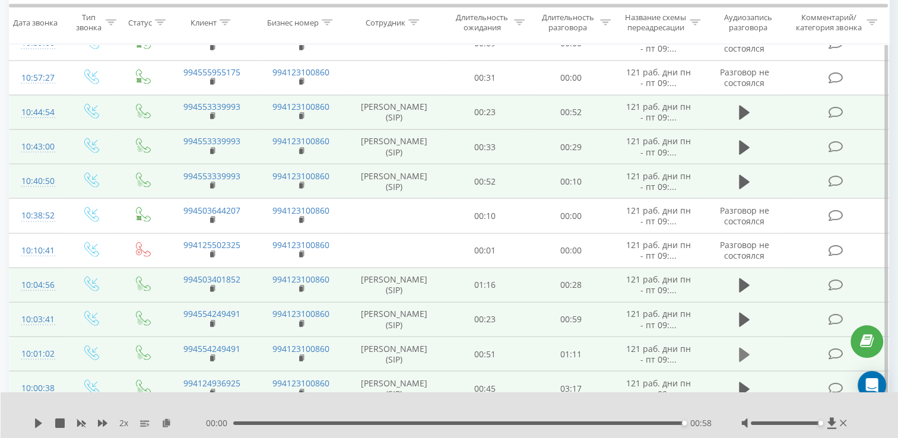
click at [739, 347] on icon at bounding box center [744, 354] width 11 height 14
click at [743, 382] on icon at bounding box center [744, 389] width 11 height 14
click at [743, 421] on icon at bounding box center [744, 428] width 11 height 14
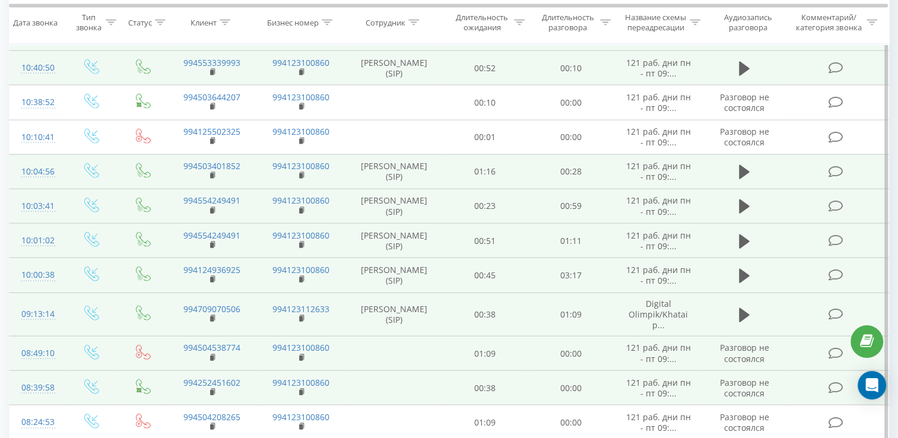
scroll to position [2781, 0]
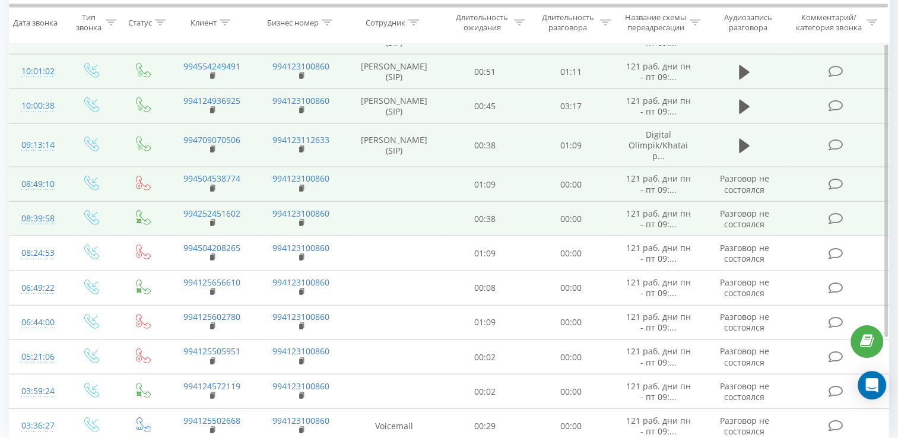
click at [743, 415] on span "Разговор не состоялся" at bounding box center [743, 426] width 49 height 22
